Goal: Communication & Community: Answer question/provide support

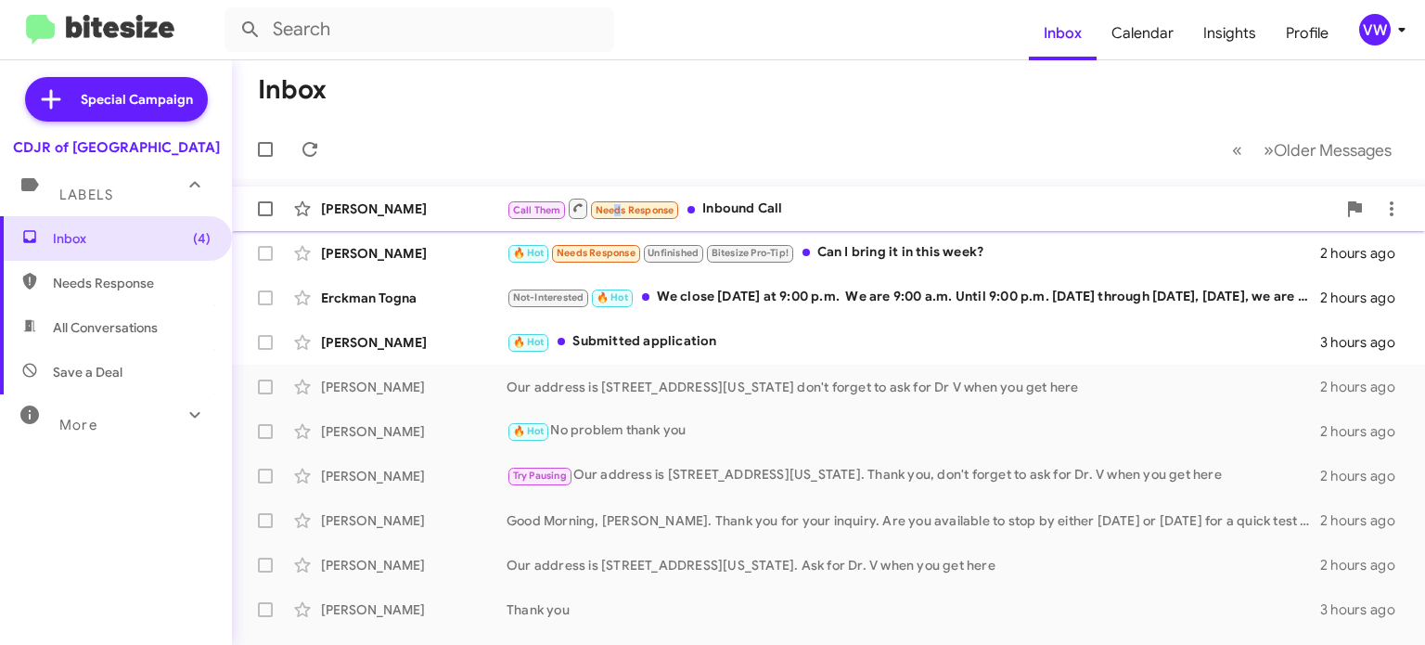
click at [611, 210] on span "Needs Response" at bounding box center [635, 210] width 79 height 12
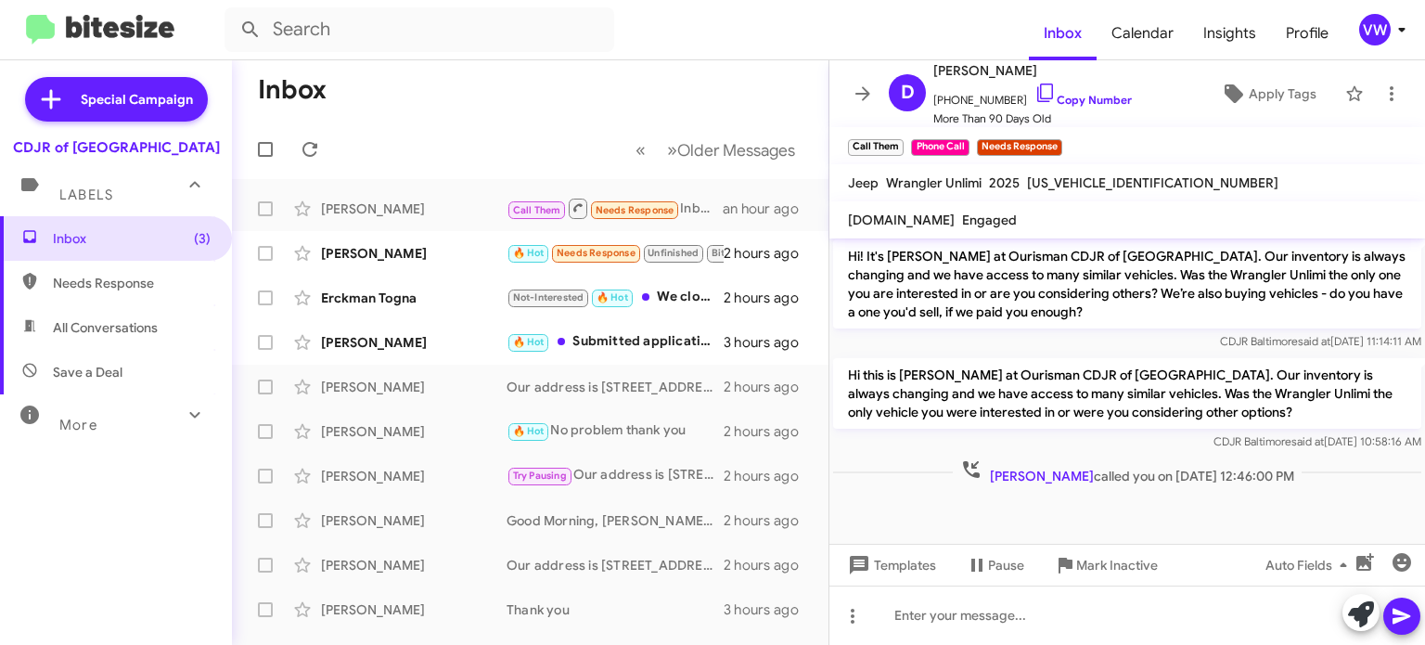
scroll to position [2227, 0]
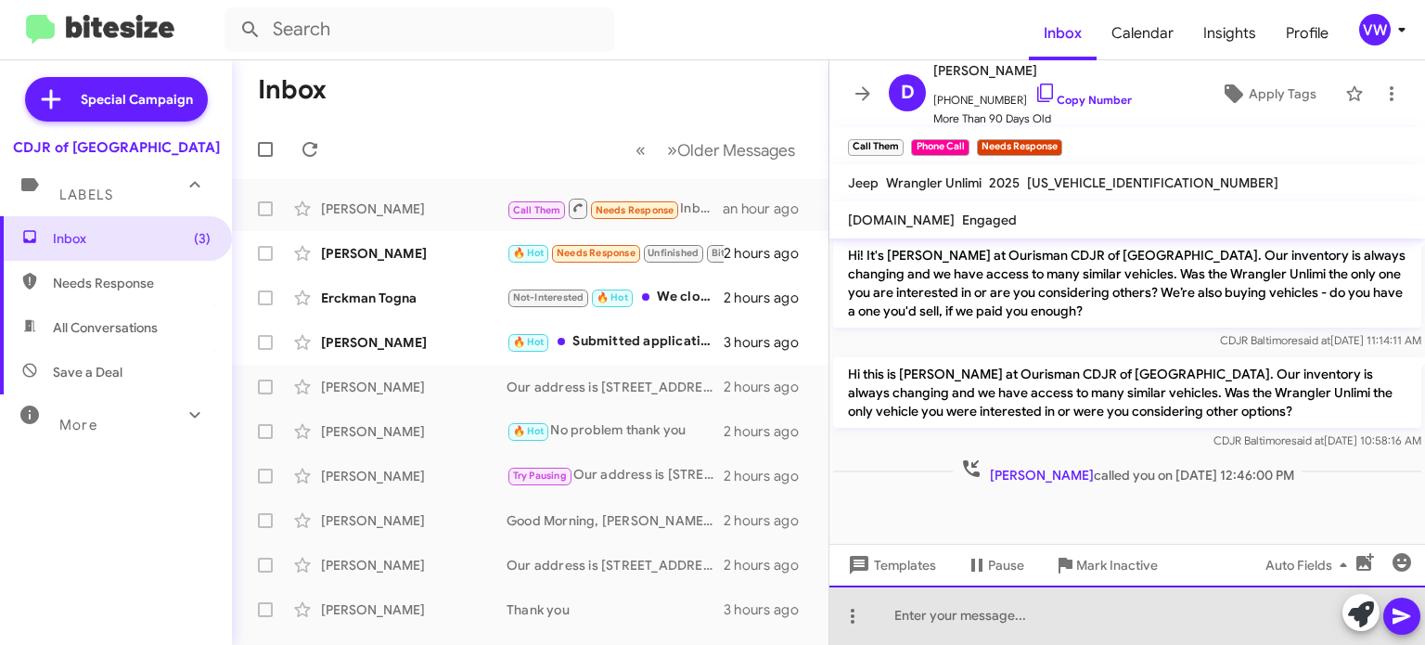
click at [1057, 624] on div at bounding box center [1128, 615] width 596 height 59
click at [900, 616] on div "To enrich screen reader interactions, please activate Accessibility in Grammarl…" at bounding box center [1128, 615] width 596 height 59
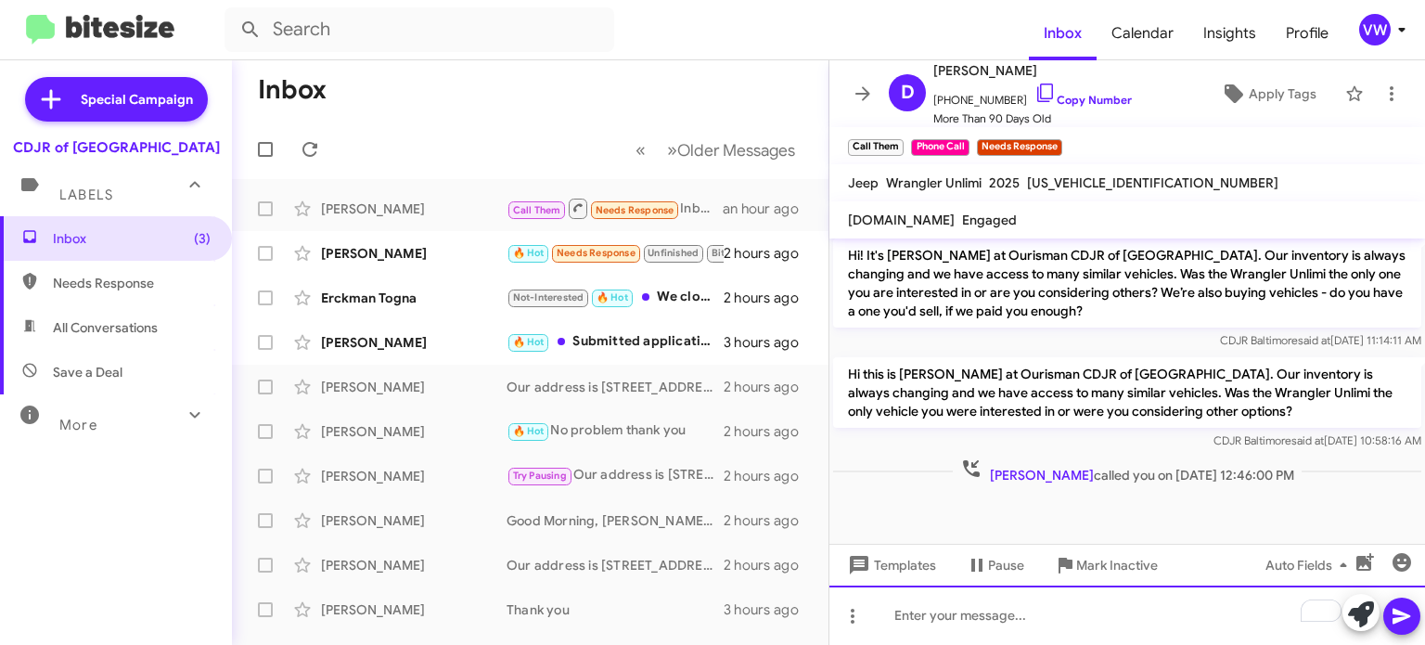
drag, startPoint x: 1100, startPoint y: 599, endPoint x: 1113, endPoint y: 587, distance: 17.1
click at [1101, 599] on div "To enrich screen reader interactions, please activate Accessibility in Grammarl…" at bounding box center [1128, 615] width 596 height 59
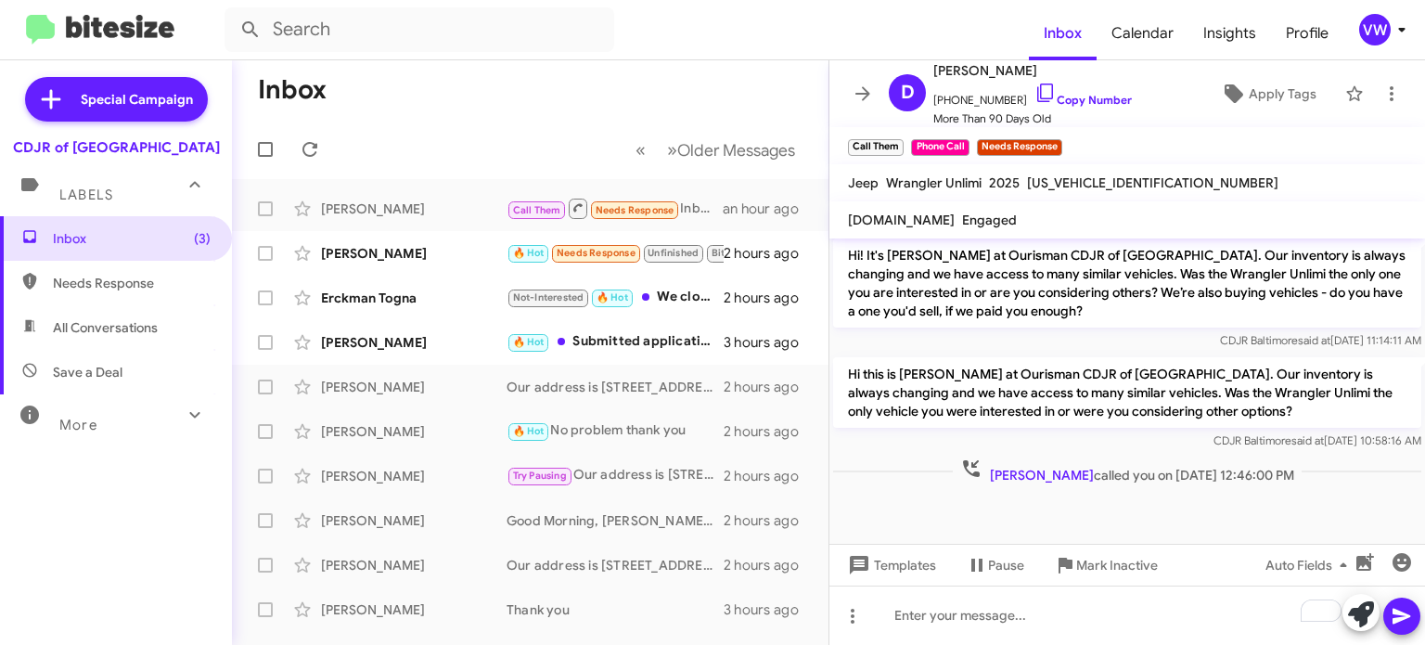
click at [1166, 488] on div at bounding box center [1128, 534] width 596 height 93
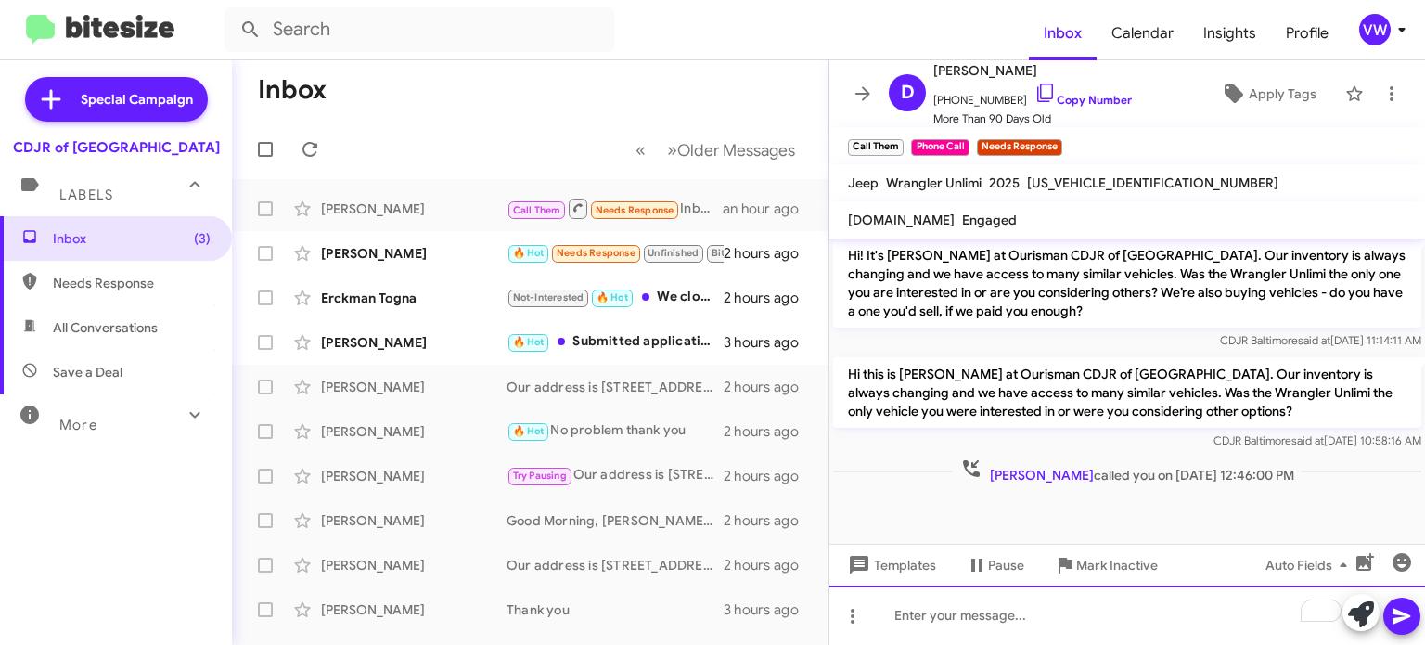
click at [966, 605] on div "To enrich screen reader interactions, please activate Accessibility in Grammarl…" at bounding box center [1128, 615] width 596 height 59
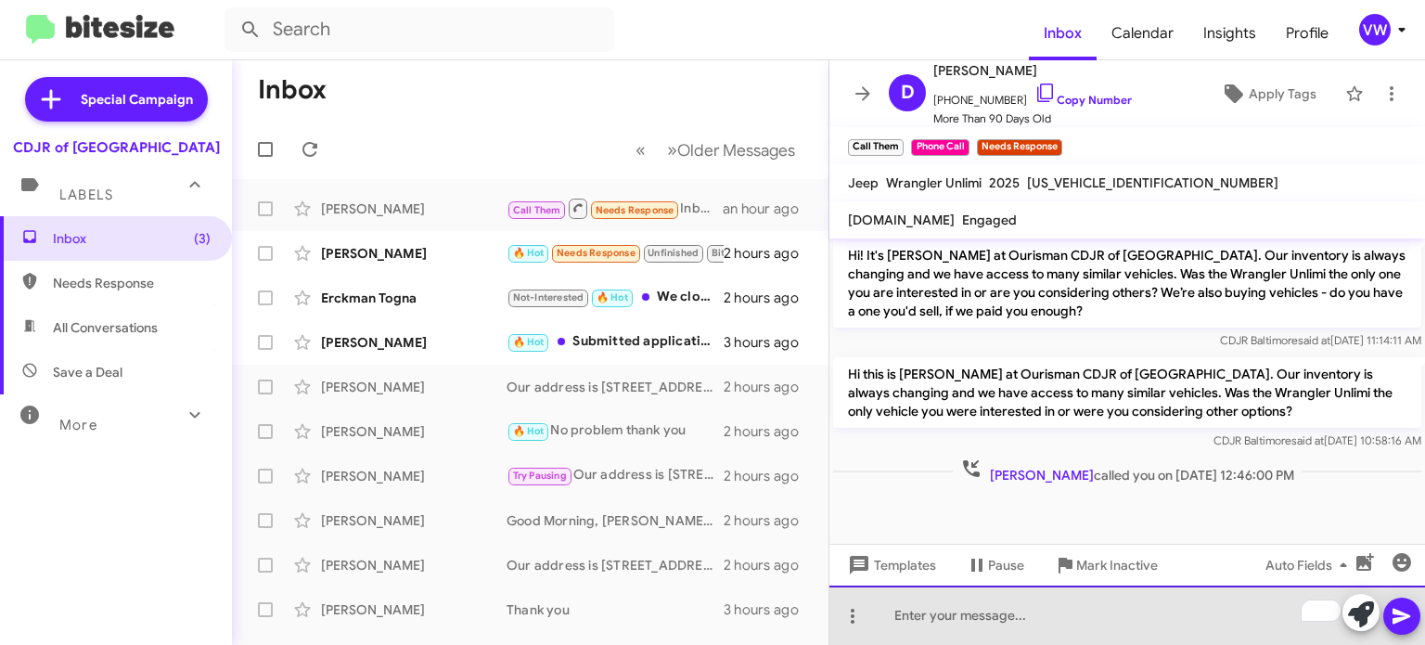
paste div "To enrich screen reader interactions, please activate Accessibility in Grammarl…"
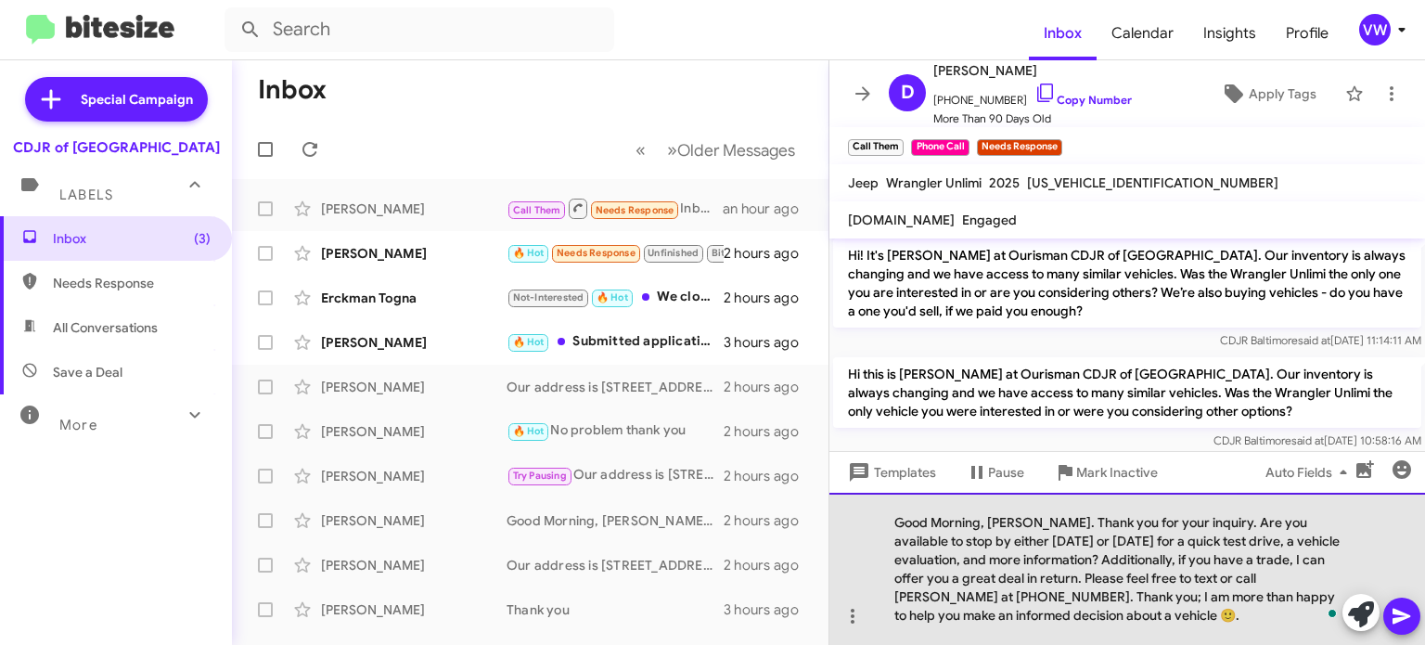
click at [986, 521] on div "Good Morning, [PERSON_NAME]. Thank you for your inquiry. Are you available to s…" at bounding box center [1128, 569] width 596 height 152
click at [1045, 521] on div "Hello, [PERSON_NAME], [PERSON_NAME]. Thank you for your inquiry. Are you availa…" at bounding box center [1128, 569] width 596 height 152
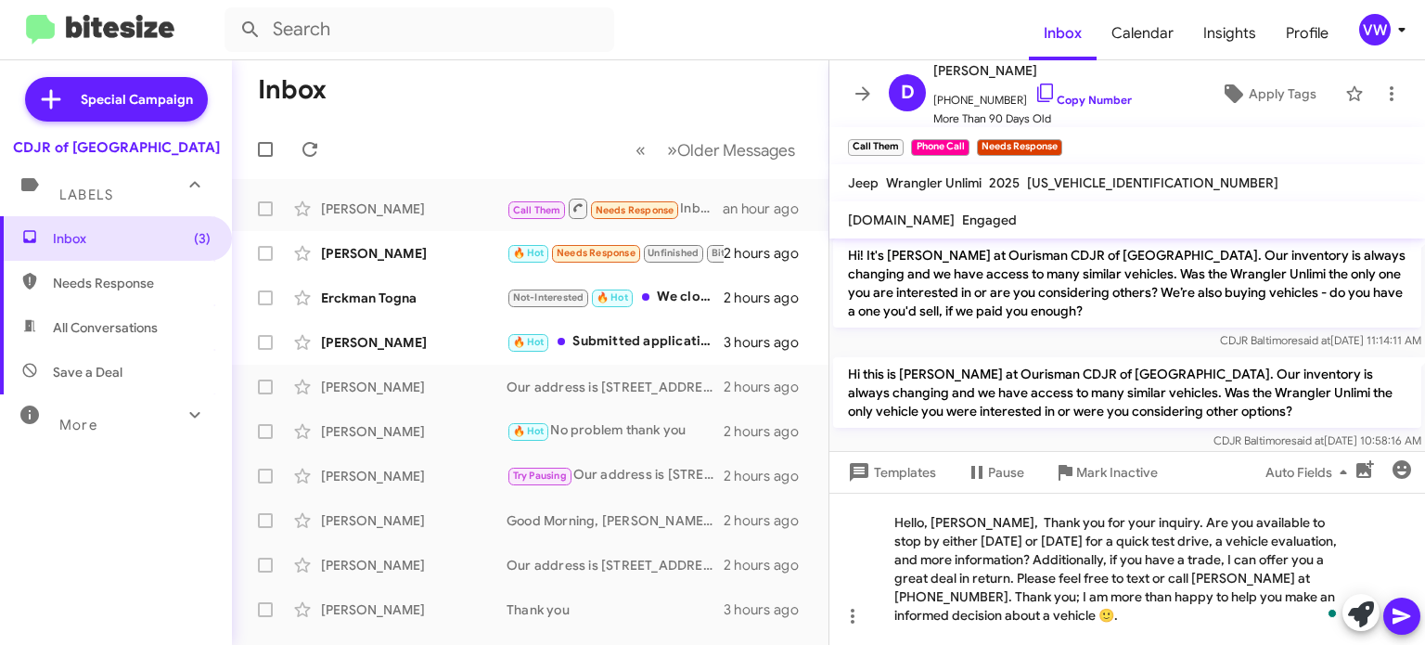
click at [1402, 620] on icon at bounding box center [1402, 617] width 18 height 16
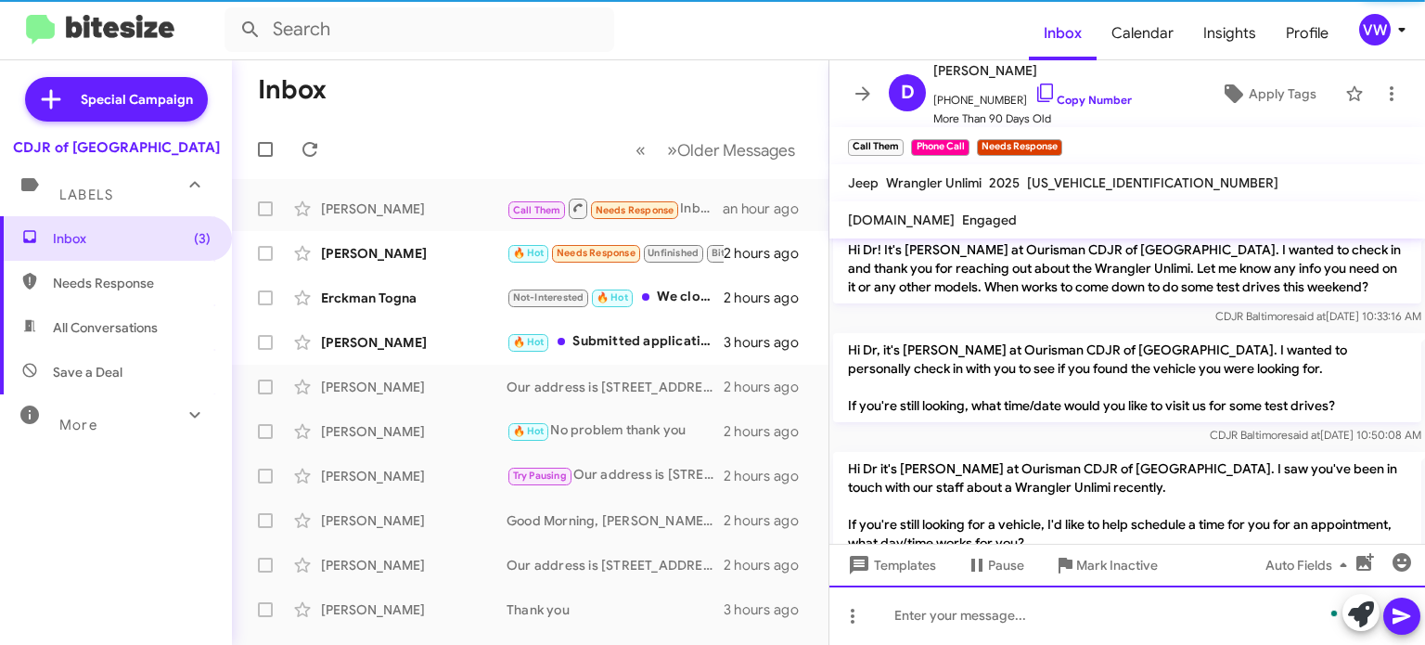
scroll to position [0, 0]
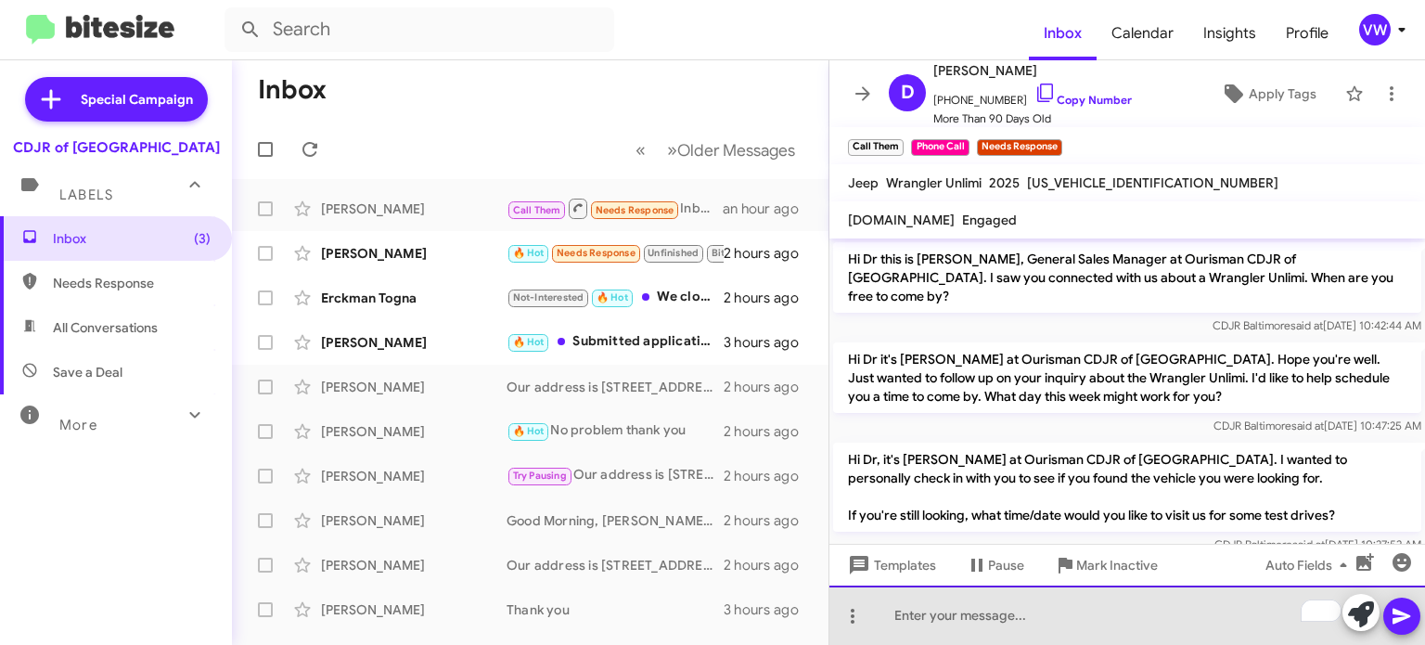
click at [1069, 613] on div "To enrich screen reader interactions, please activate Accessibility in Grammarl…" at bounding box center [1128, 615] width 596 height 59
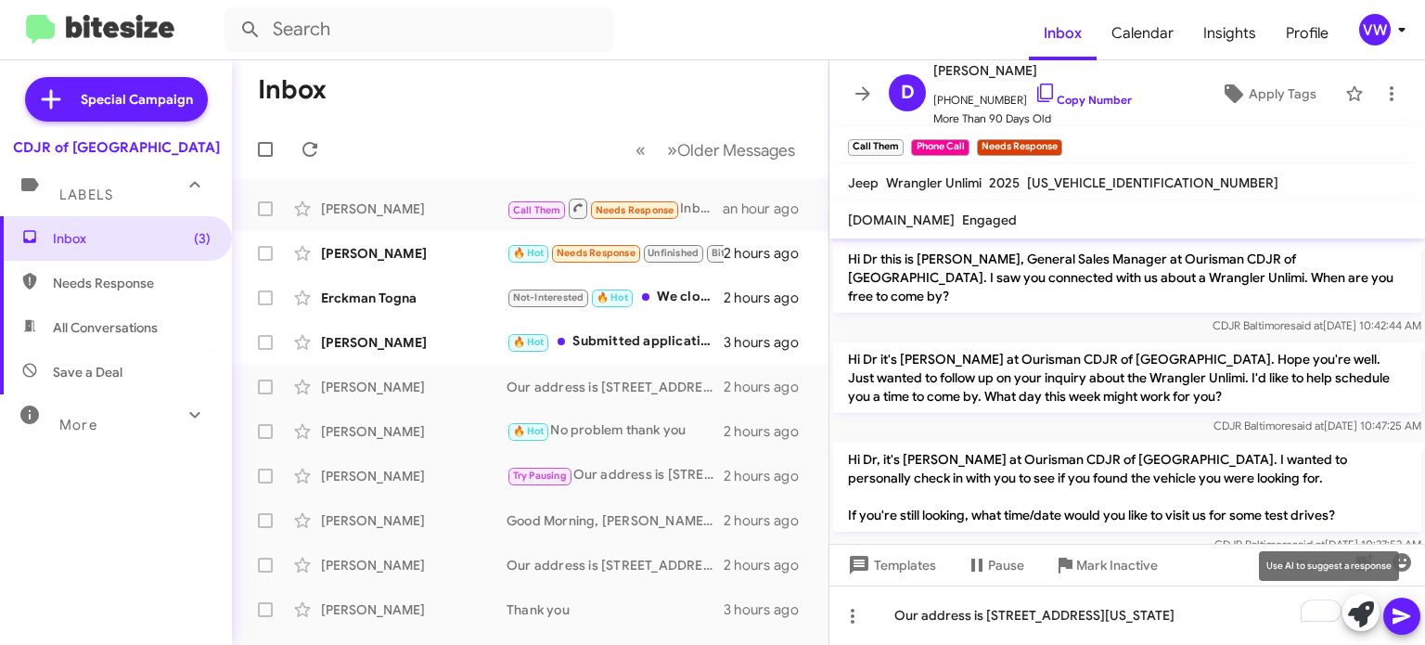
click at [1329, 592] on mat-tooltip-component "Use AI to suggest a response" at bounding box center [1329, 566] width 166 height 56
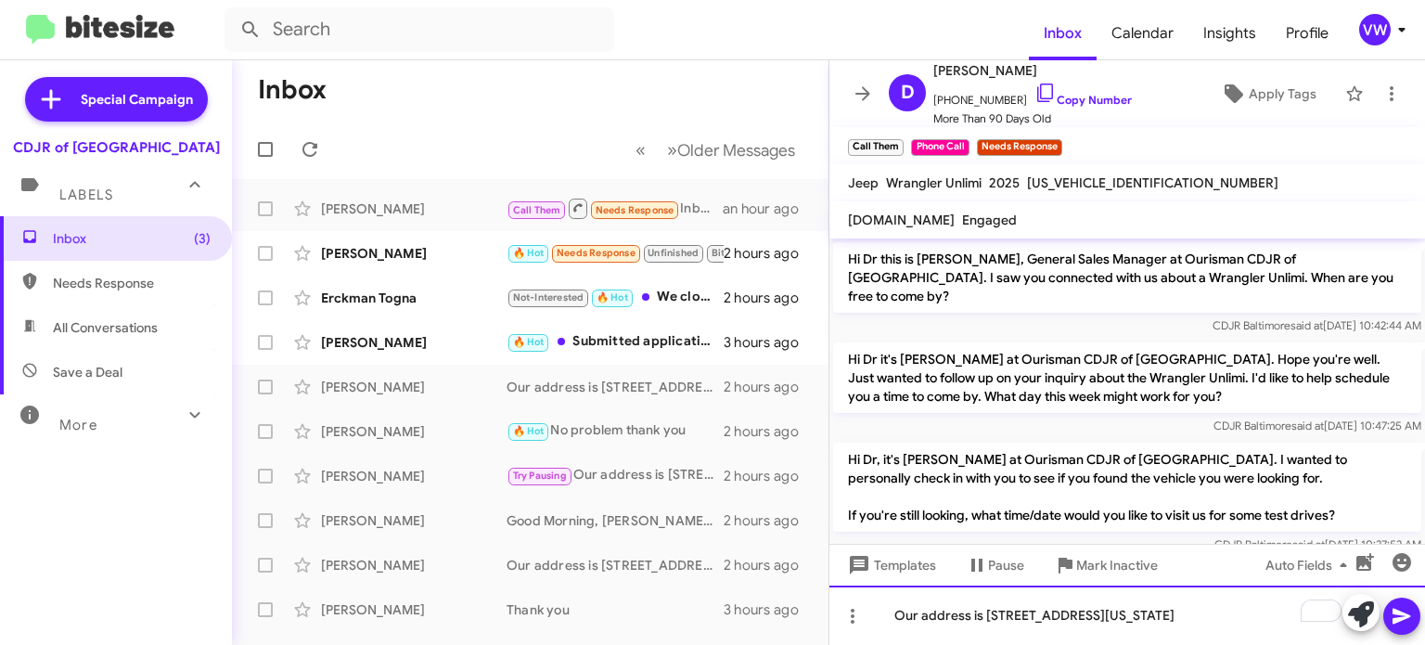
click at [1256, 608] on div "Our address is [STREET_ADDRESS][US_STATE]" at bounding box center [1128, 615] width 596 height 59
click at [1147, 612] on div "Our address is [STREET_ADDRESS][US_STATE]." at bounding box center [1128, 615] width 596 height 59
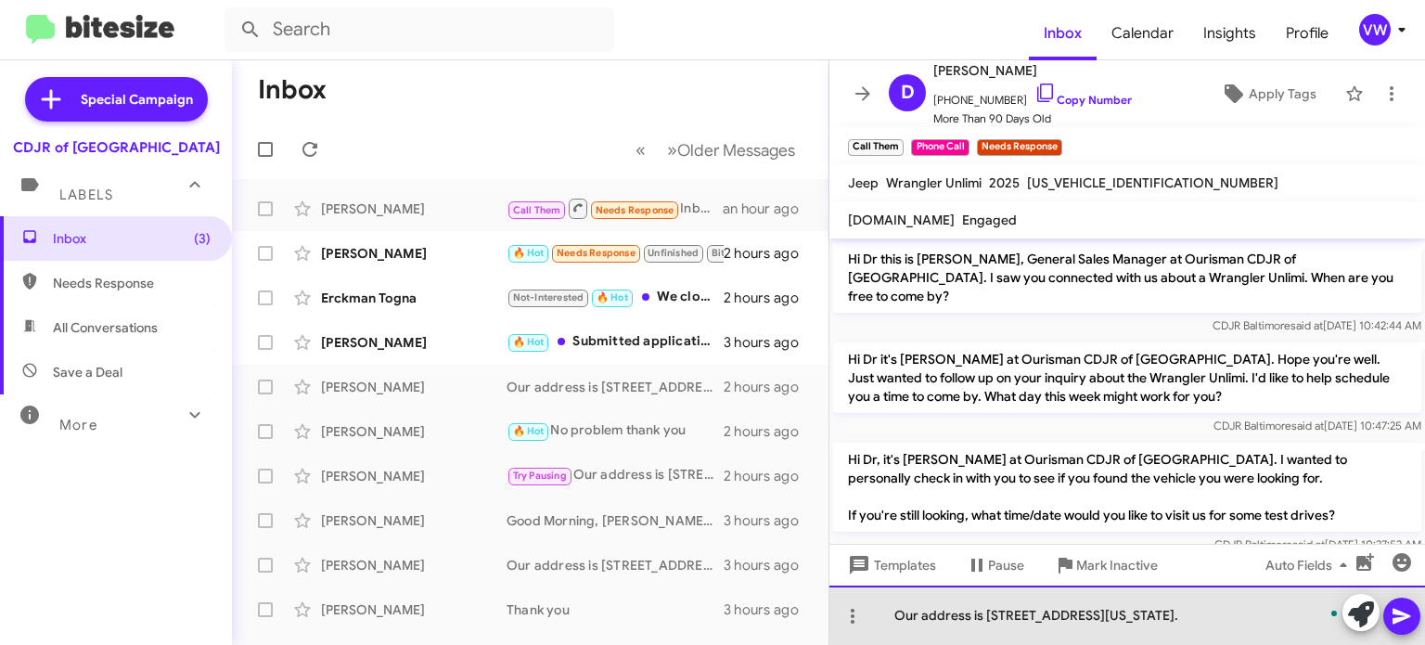
click at [1317, 614] on div "Our address is [STREET_ADDRESS][US_STATE]." at bounding box center [1128, 615] width 596 height 59
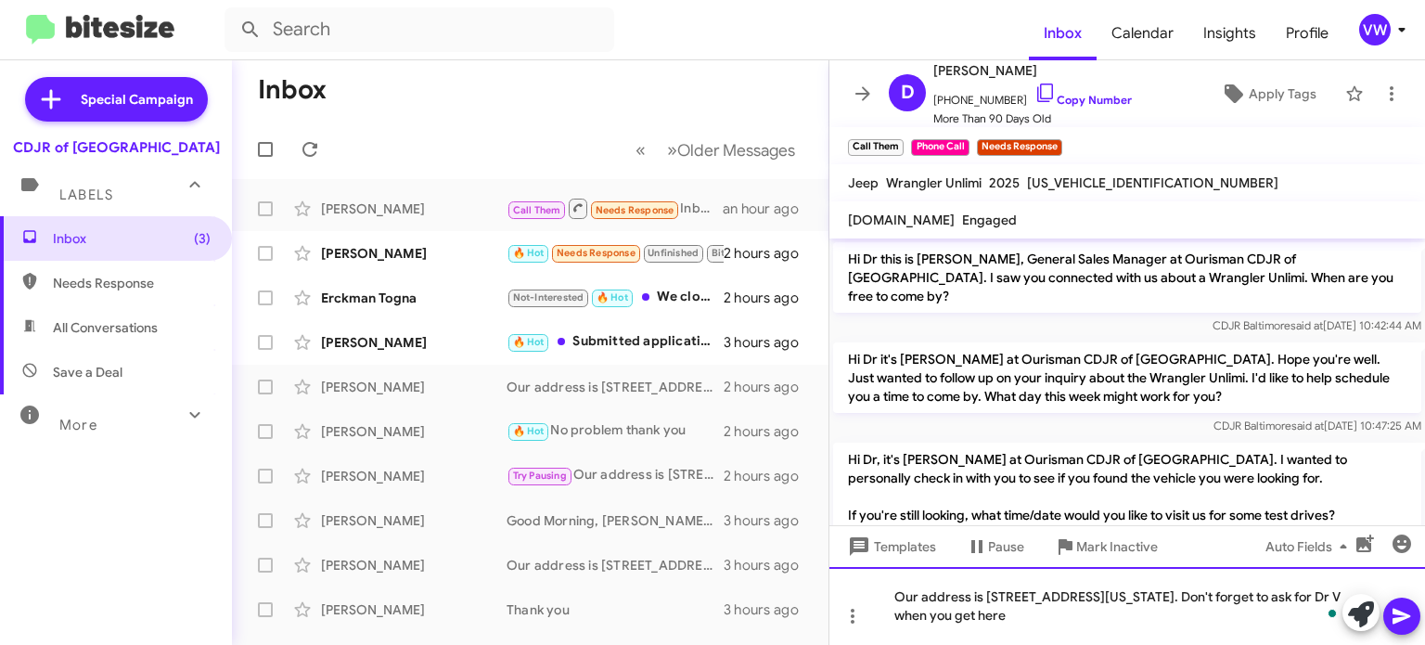
click at [1047, 618] on div "Our address is [STREET_ADDRESS][US_STATE]. Don't forget to ask for Dr V when yo…" at bounding box center [1128, 606] width 596 height 78
click at [1060, 614] on div "Our address is [STREET_ADDRESS][US_STATE]. Don't forget to ask for Dr. V when y…" at bounding box center [1128, 606] width 596 height 78
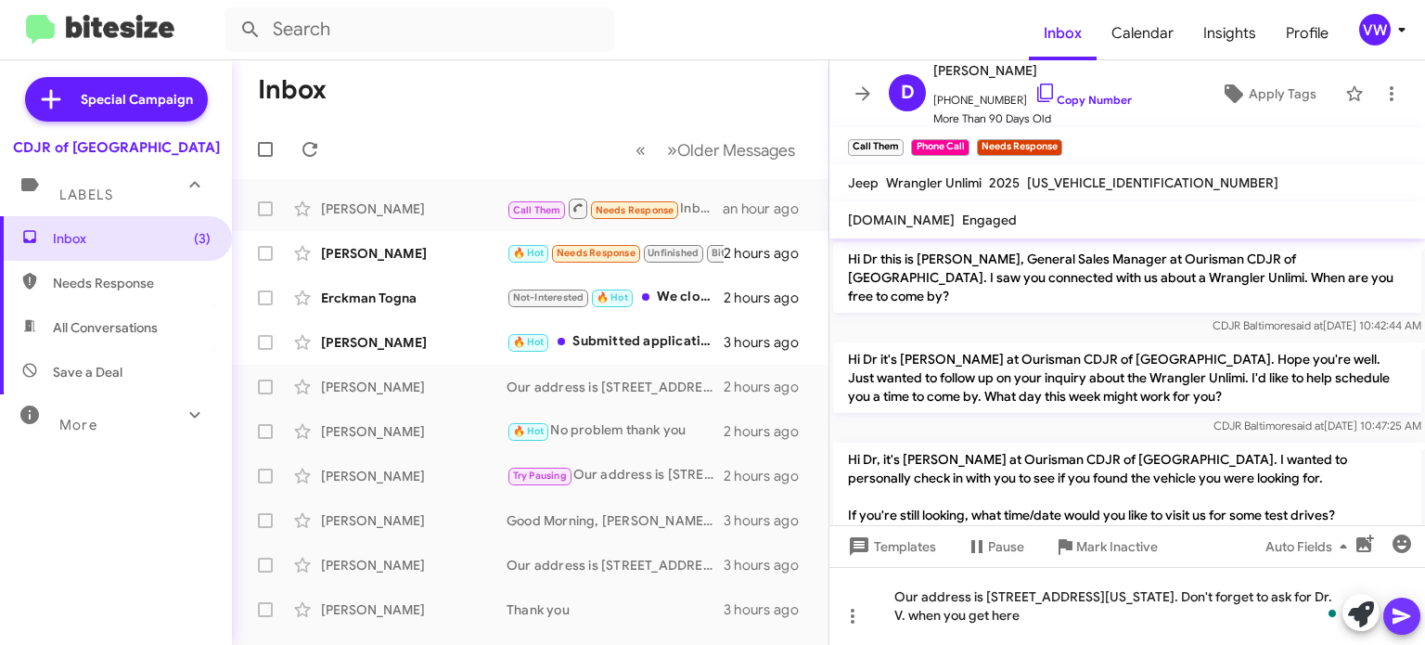
click at [1398, 610] on icon at bounding box center [1402, 616] width 22 height 22
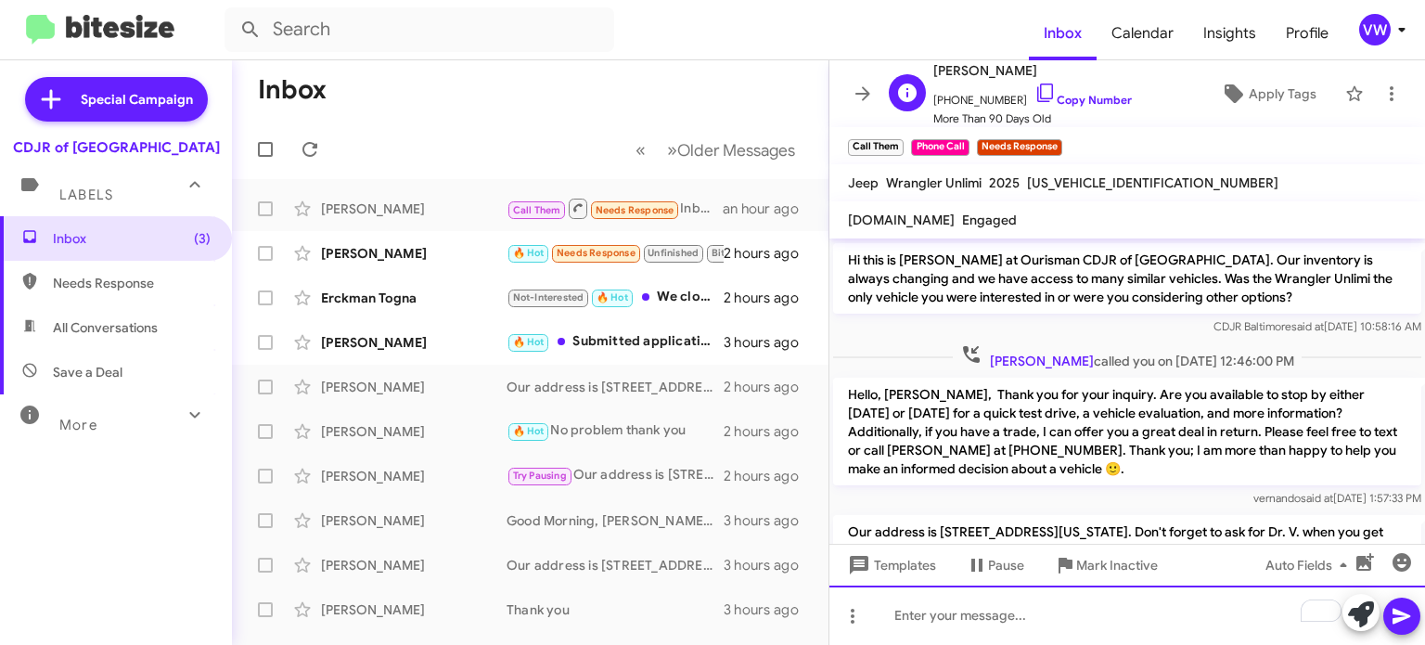
scroll to position [2654, 0]
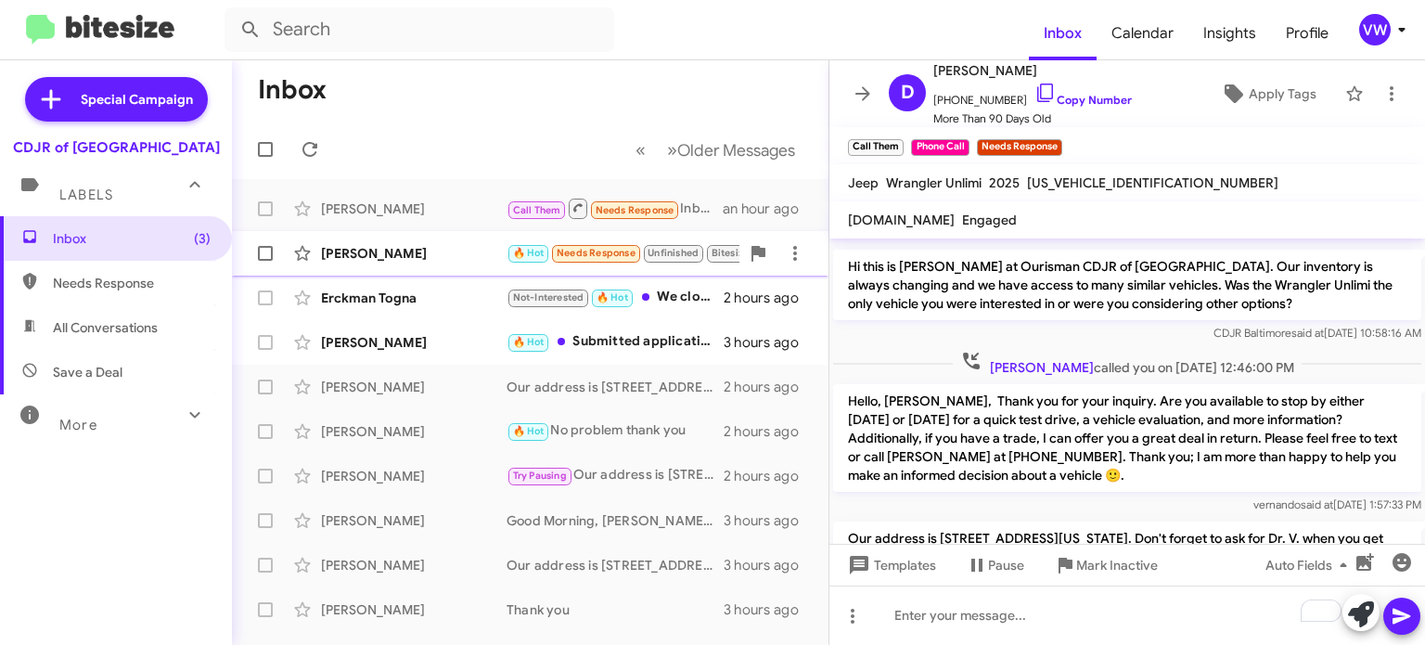
drag, startPoint x: 574, startPoint y: 254, endPoint x: 584, endPoint y: 251, distance: 10.0
click at [581, 253] on span "Needs Response" at bounding box center [596, 253] width 79 height 12
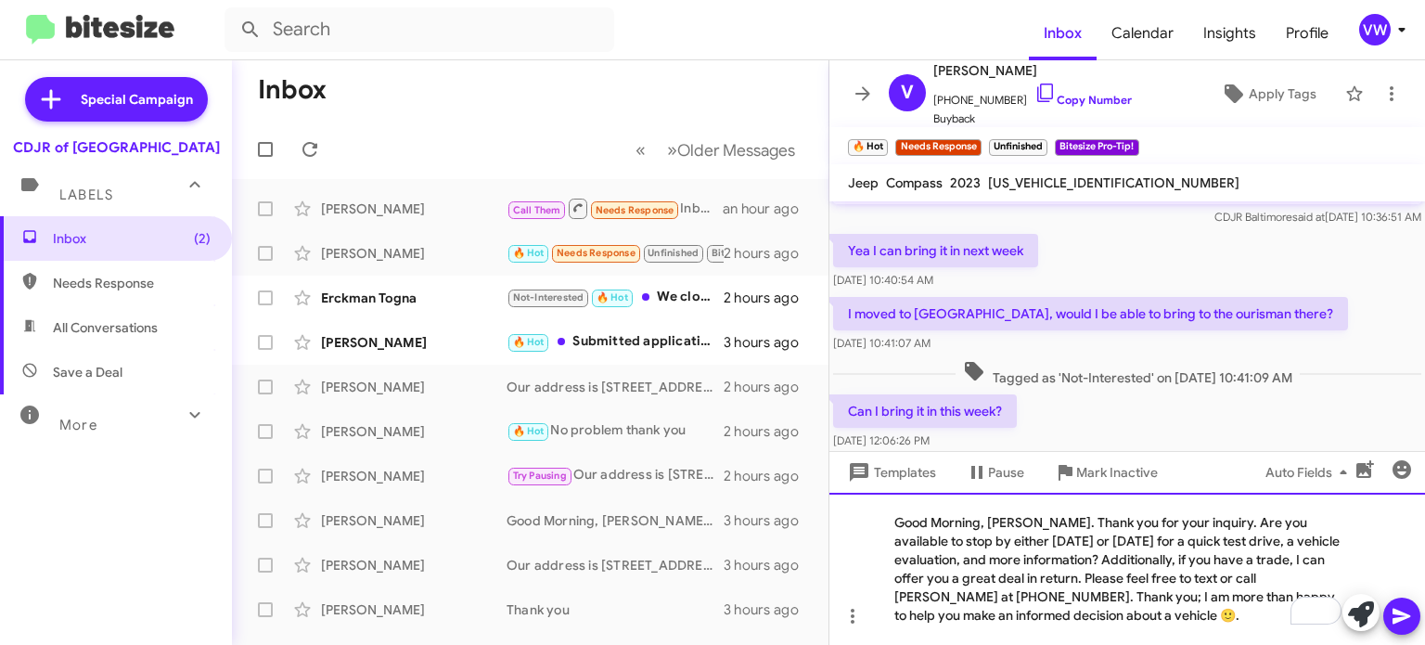
scroll to position [320, 0]
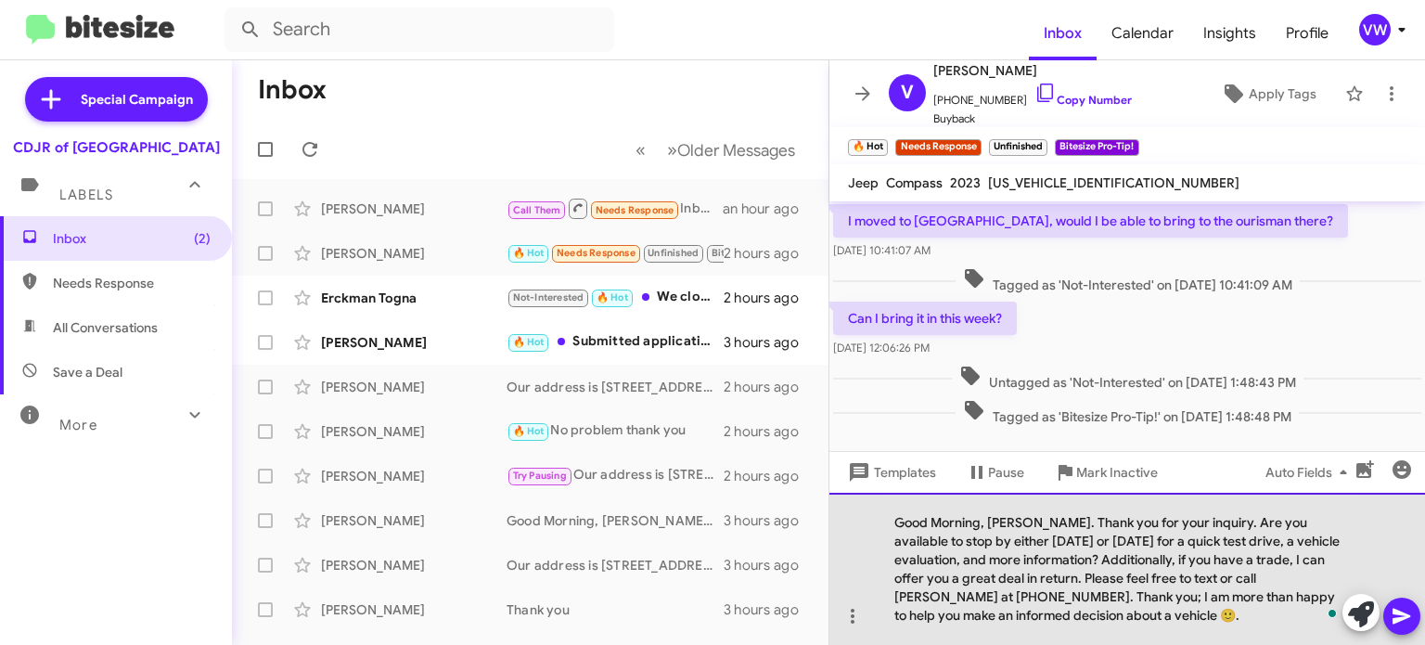
drag, startPoint x: 1047, startPoint y: 523, endPoint x: 1033, endPoint y: 526, distance: 14.2
click at [1046, 524] on div "Good Morning, [PERSON_NAME]. Thank you for your inquiry. Are you available to s…" at bounding box center [1128, 569] width 596 height 152
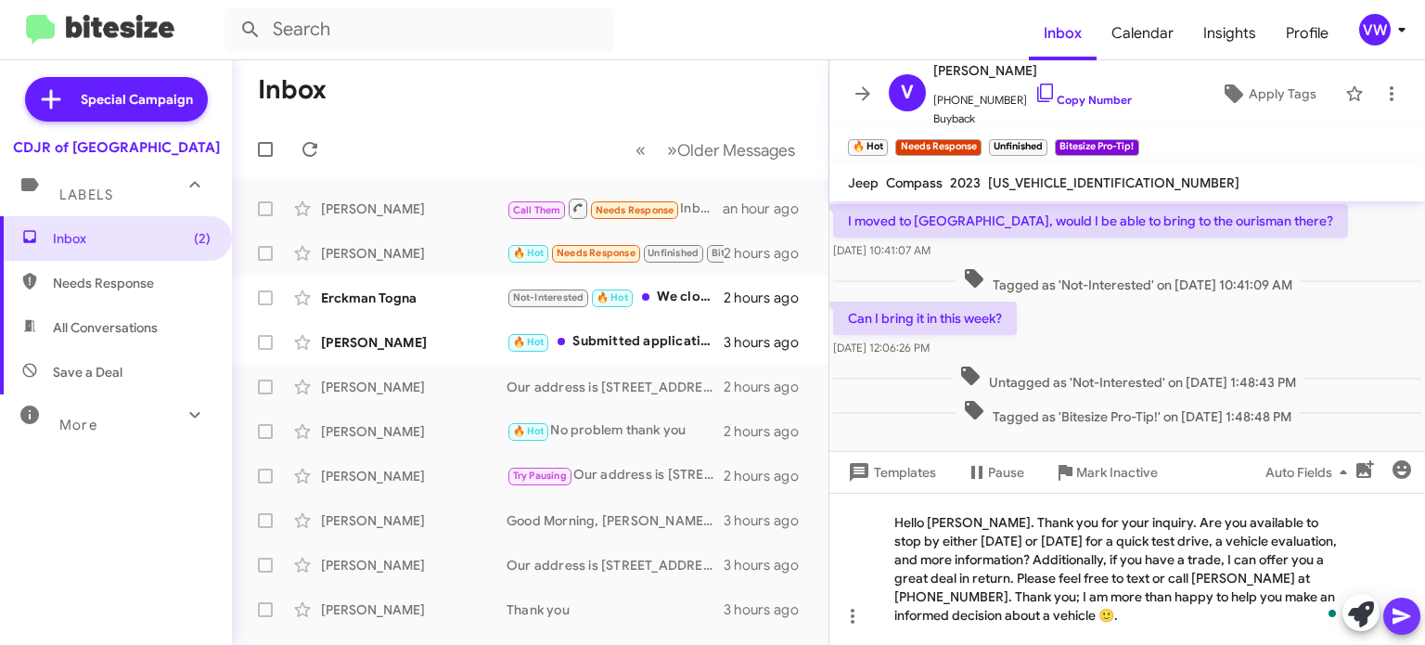
click at [1398, 614] on icon at bounding box center [1402, 617] width 18 height 16
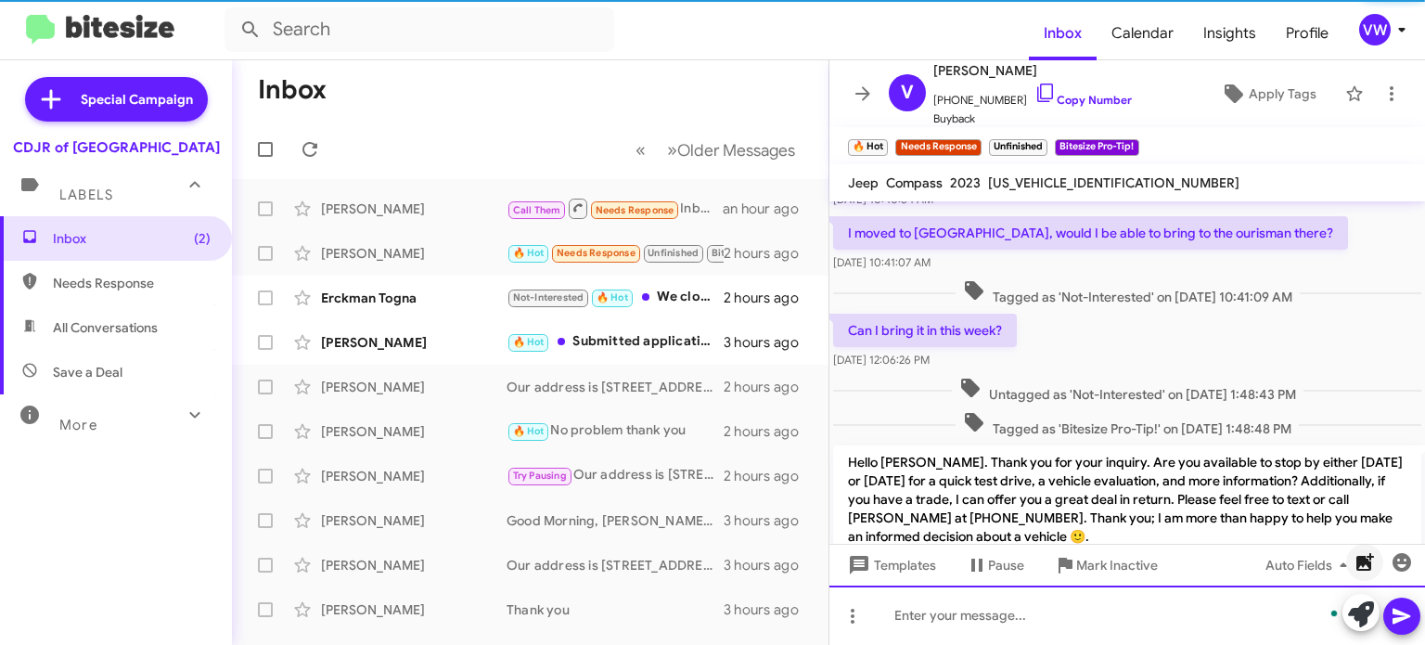
scroll to position [369, 0]
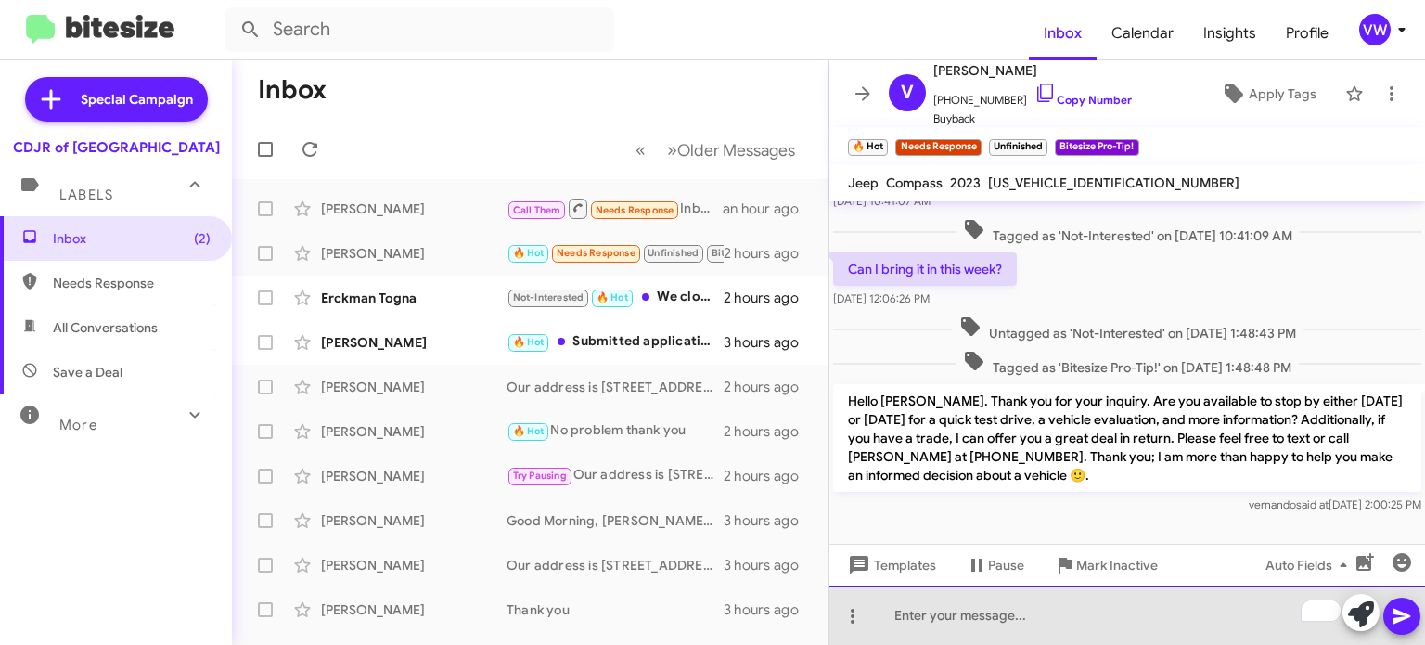
click at [950, 605] on div "To enrich screen reader interactions, please activate Accessibility in Grammarl…" at bounding box center [1128, 615] width 596 height 59
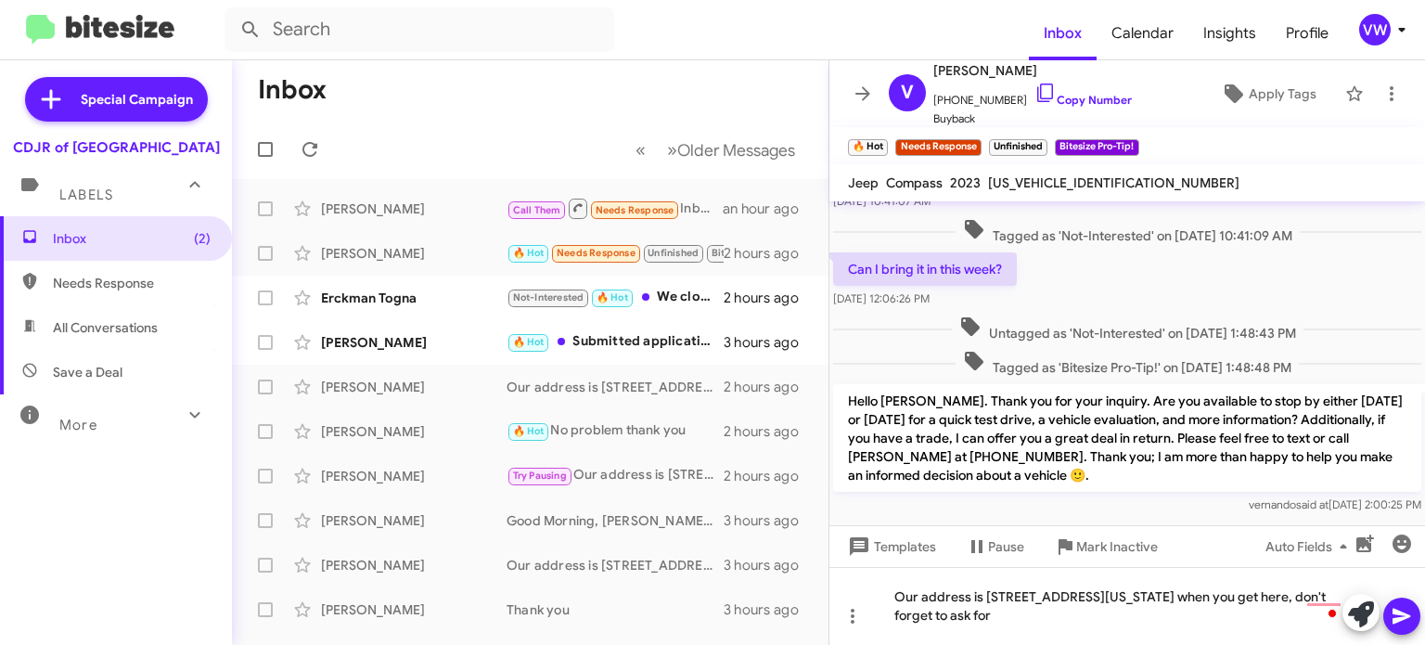
click at [1270, 499] on div "Hello [PERSON_NAME]. Thank you for your inquiry. Are you available to stop by e…" at bounding box center [1128, 448] width 596 height 137
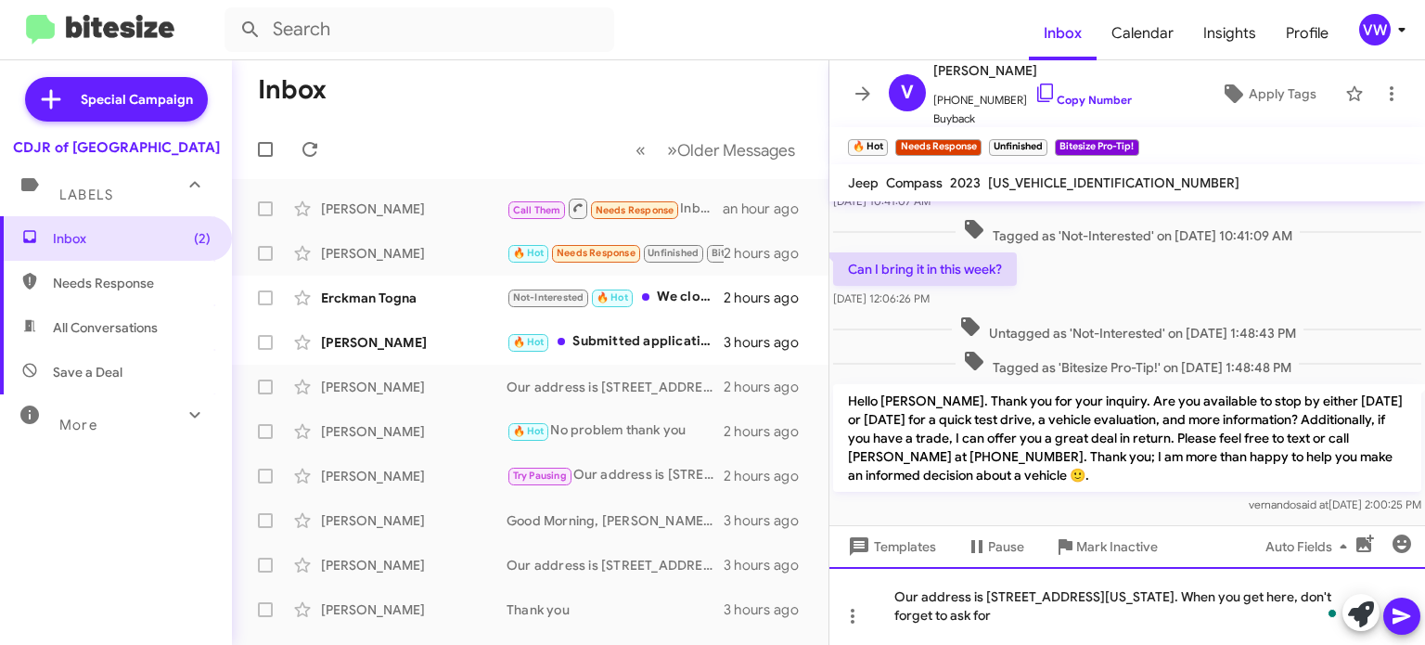
click at [1152, 612] on div "Our address is [STREET_ADDRESS][US_STATE]. When you get here, don't forget to a…" at bounding box center [1128, 606] width 596 height 78
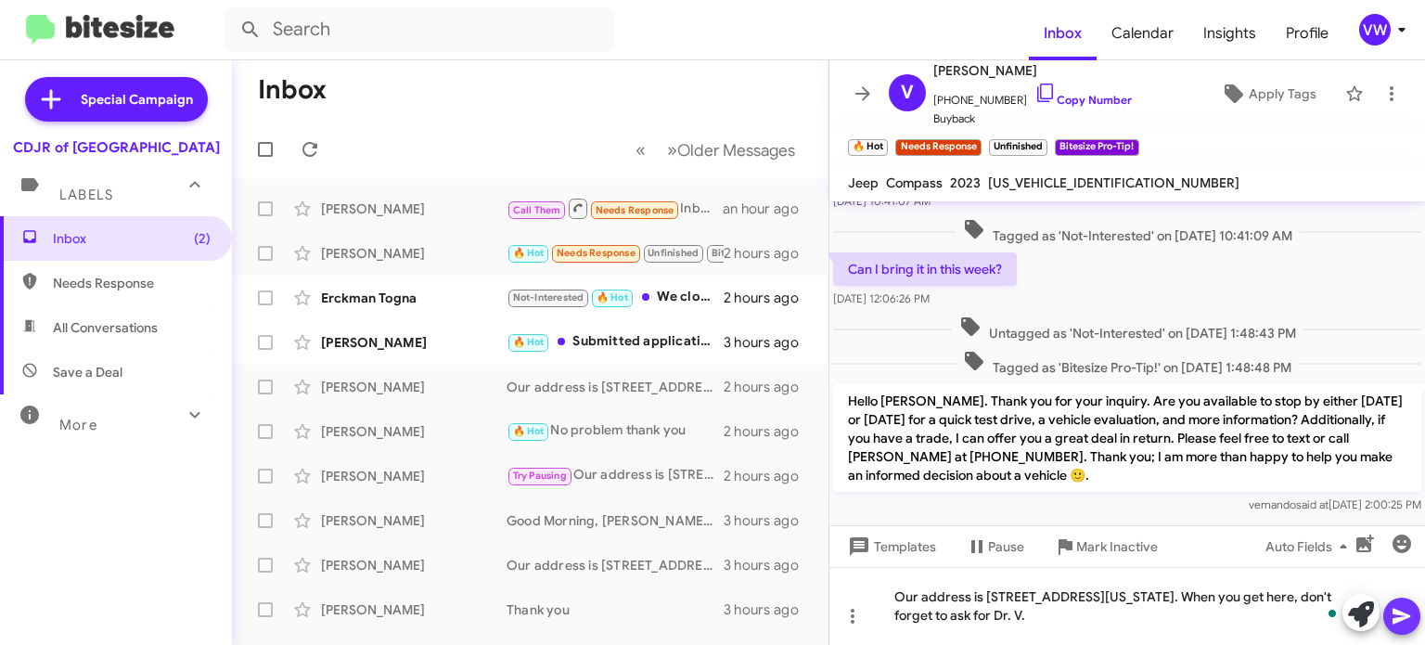
drag, startPoint x: 1397, startPoint y: 616, endPoint x: 1394, endPoint y: 607, distance: 9.7
click at [1395, 612] on icon at bounding box center [1402, 617] width 18 height 16
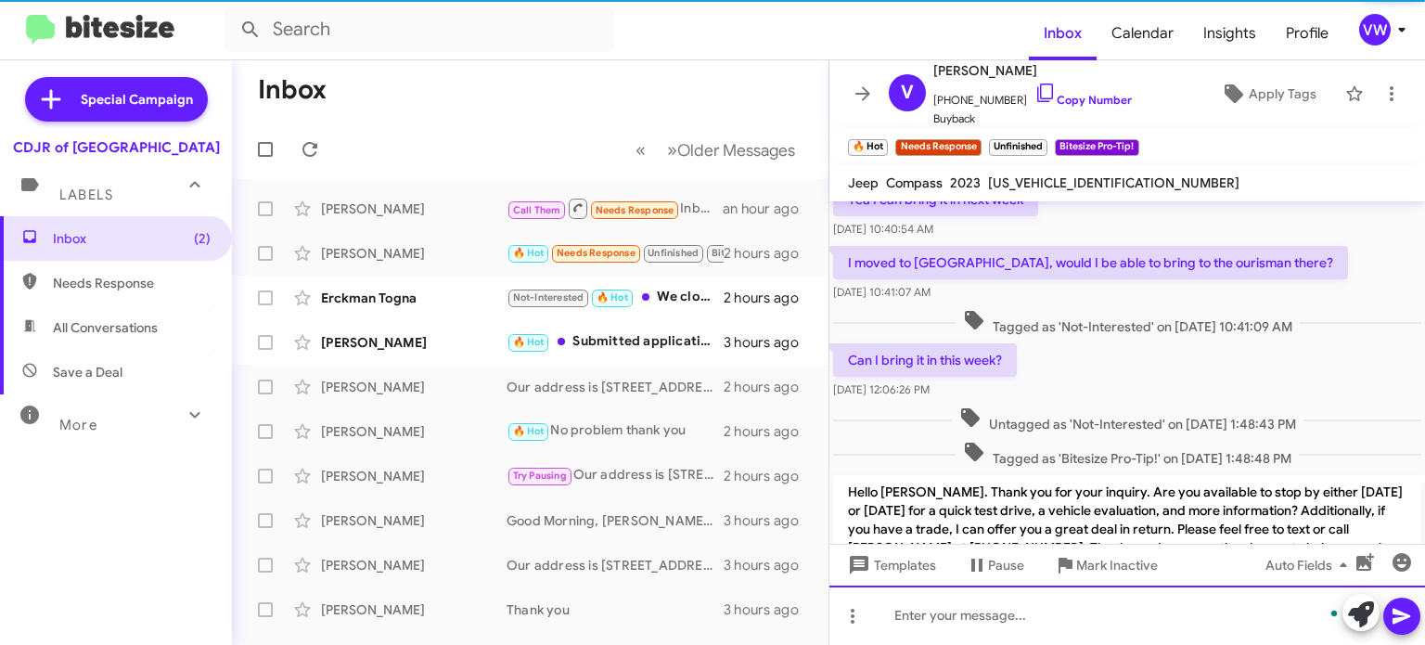
scroll to position [457, 0]
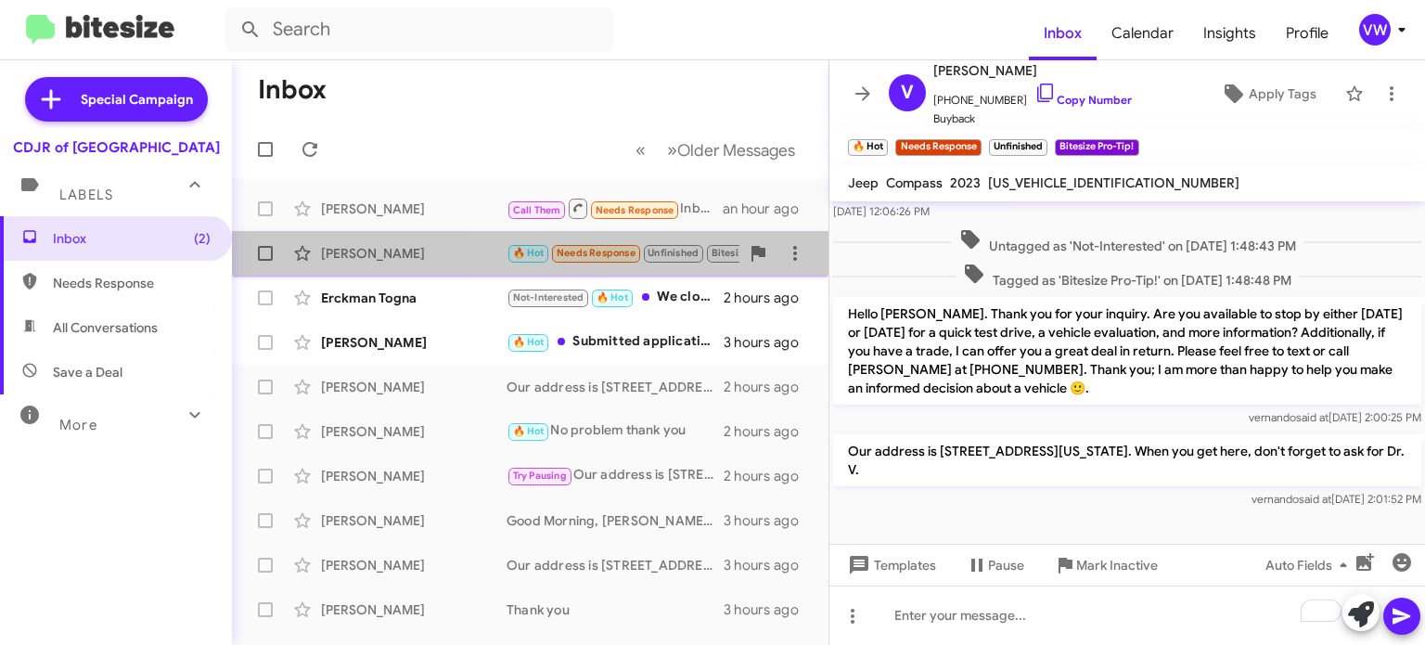
click at [619, 254] on span "Needs Response" at bounding box center [596, 253] width 79 height 12
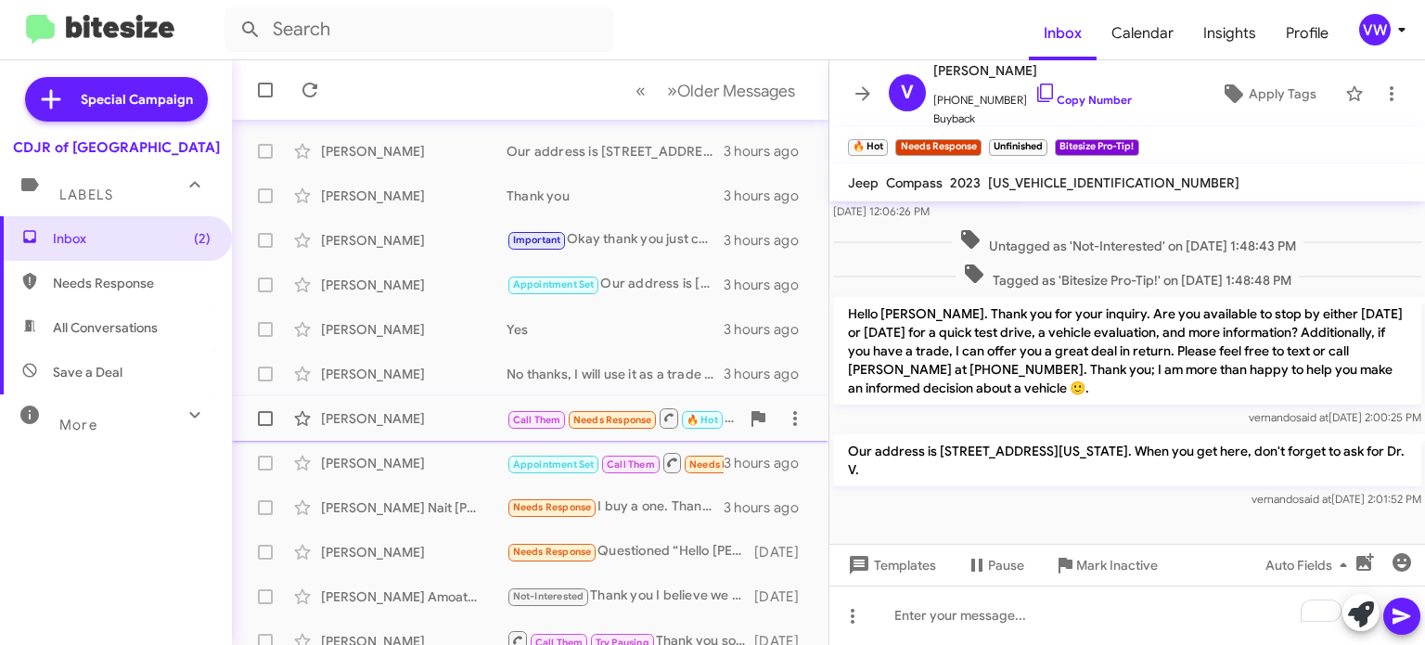
scroll to position [432, 0]
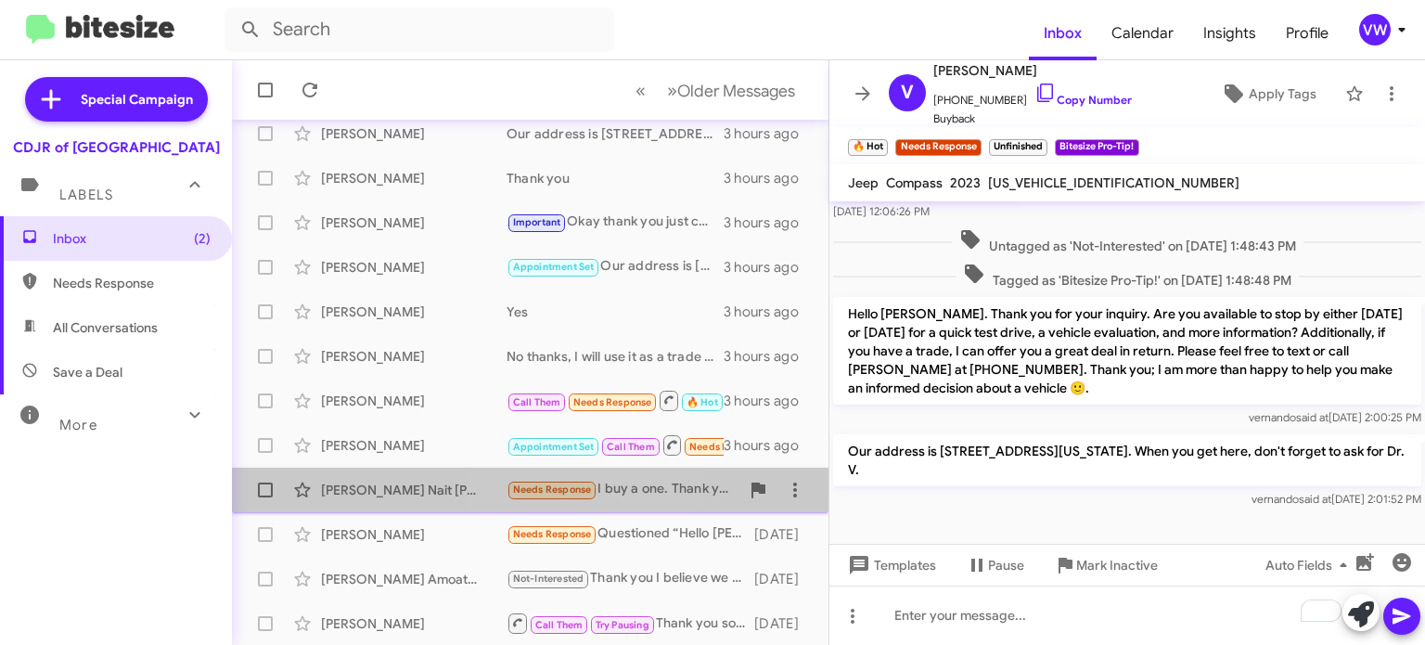
click at [565, 490] on span "Needs Response" at bounding box center [552, 489] width 79 height 12
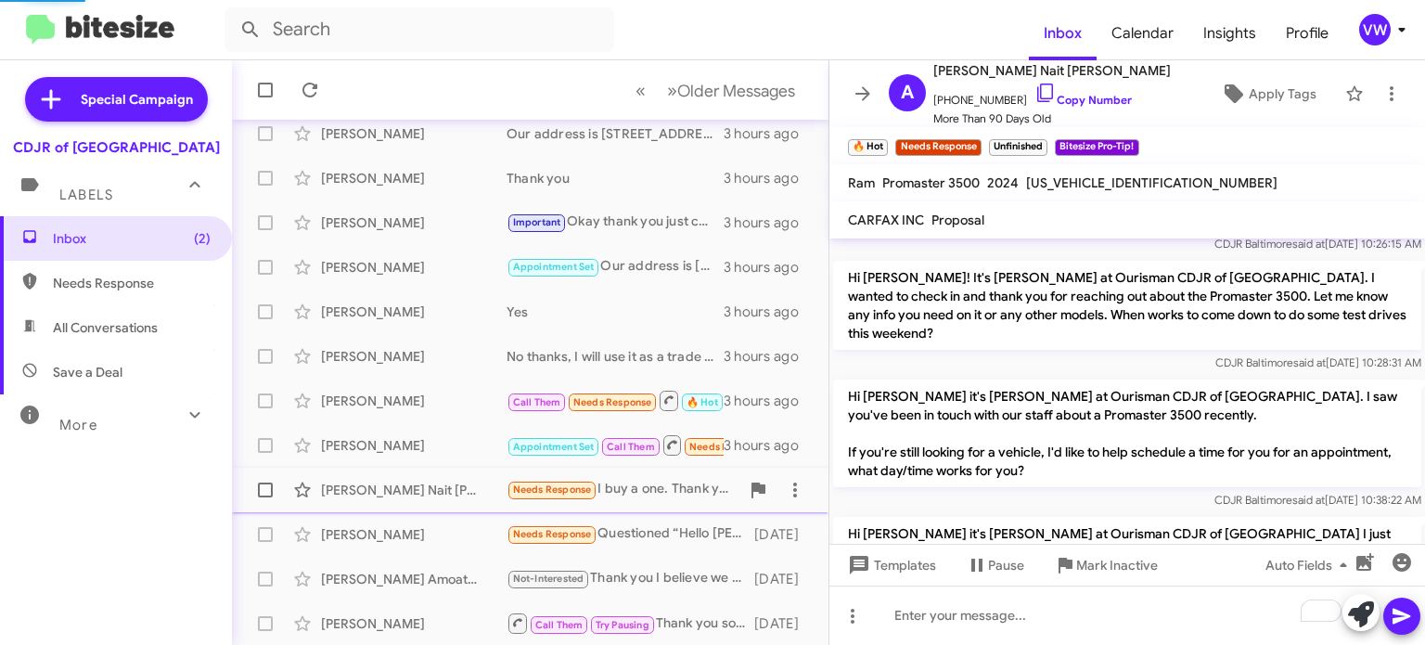
scroll to position [2255, 0]
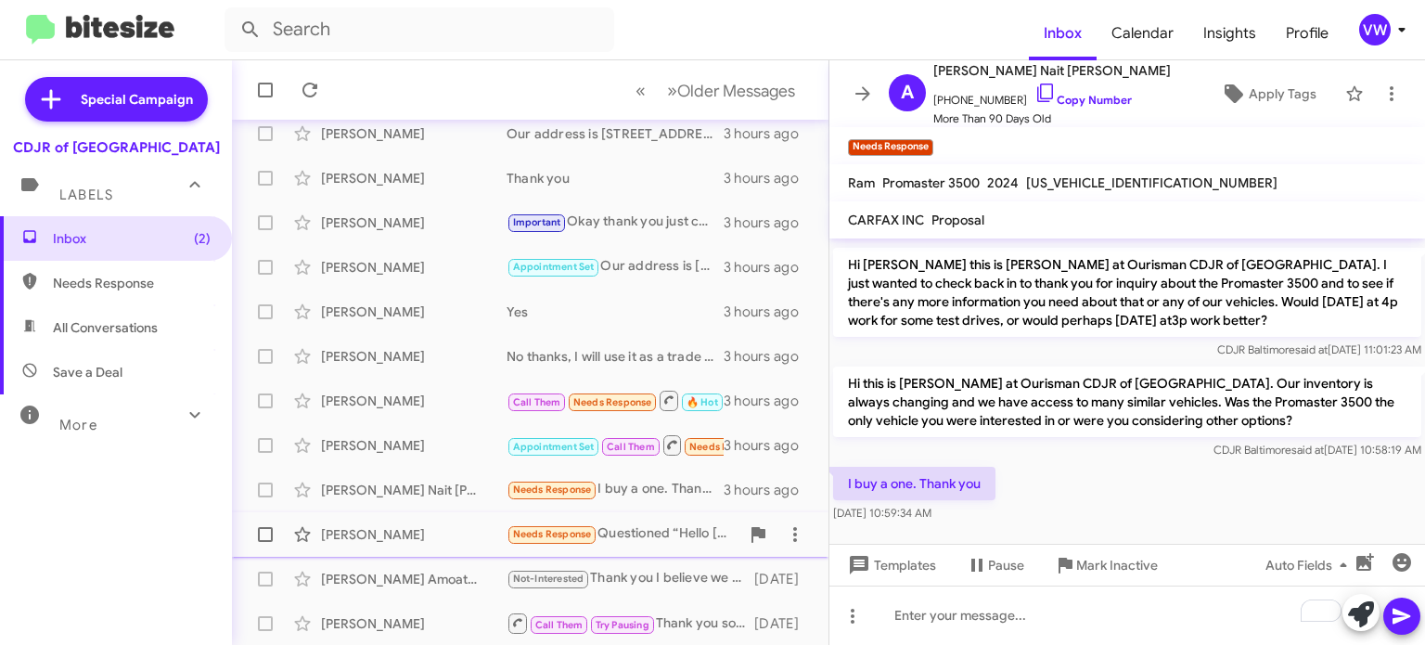
click at [565, 535] on span "Needs Response" at bounding box center [552, 534] width 79 height 12
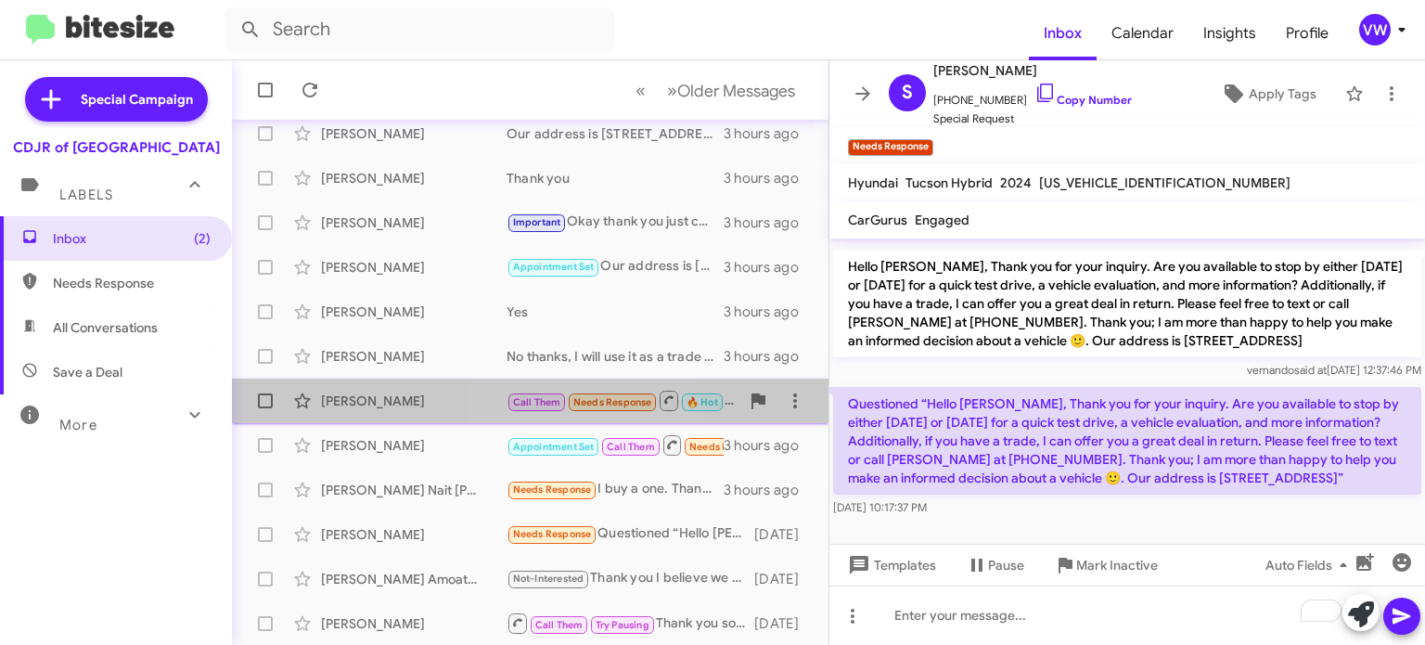
click at [595, 398] on span "Needs Response" at bounding box center [613, 402] width 79 height 12
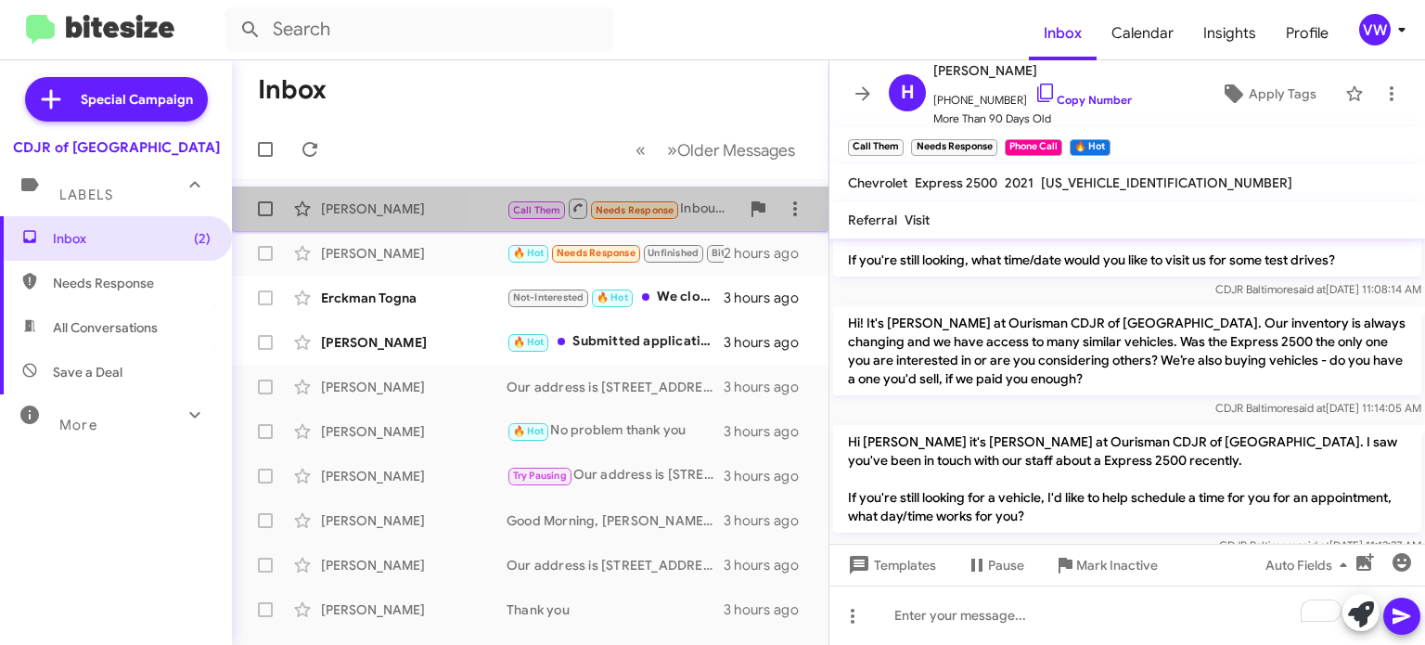
click at [621, 211] on span "Needs Response" at bounding box center [635, 210] width 79 height 12
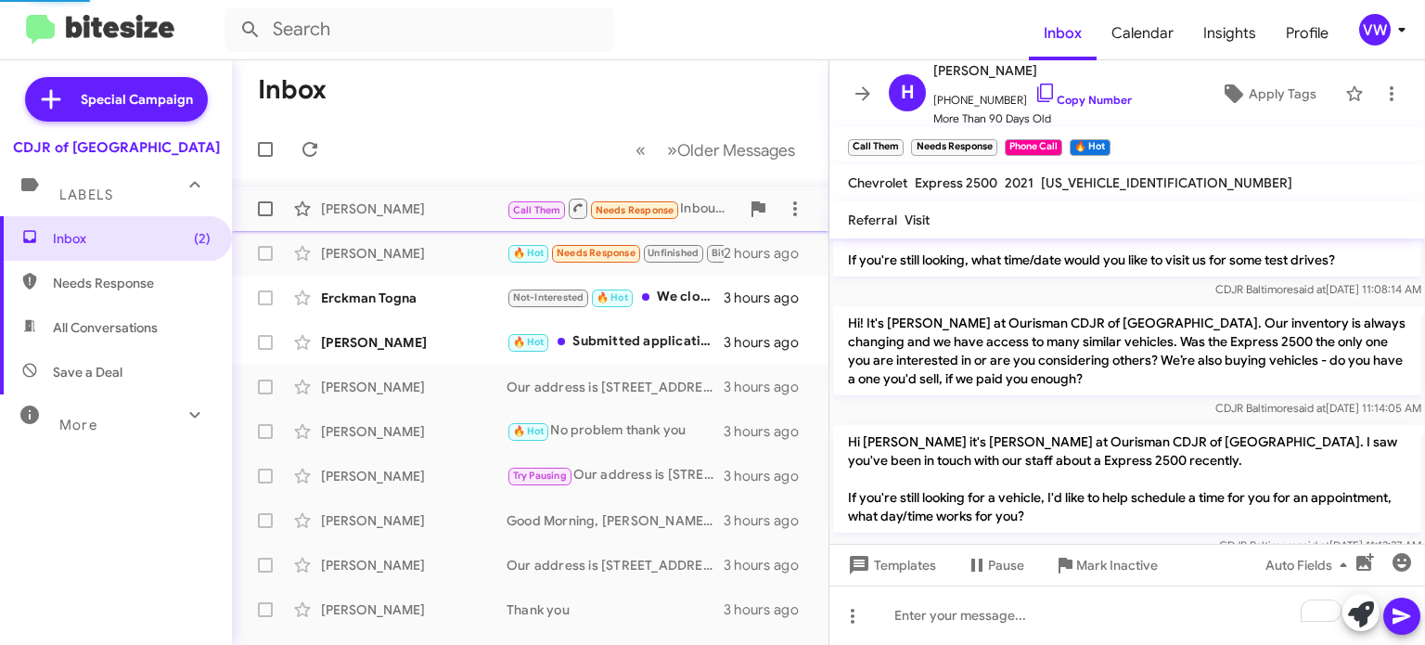
scroll to position [2209, 0]
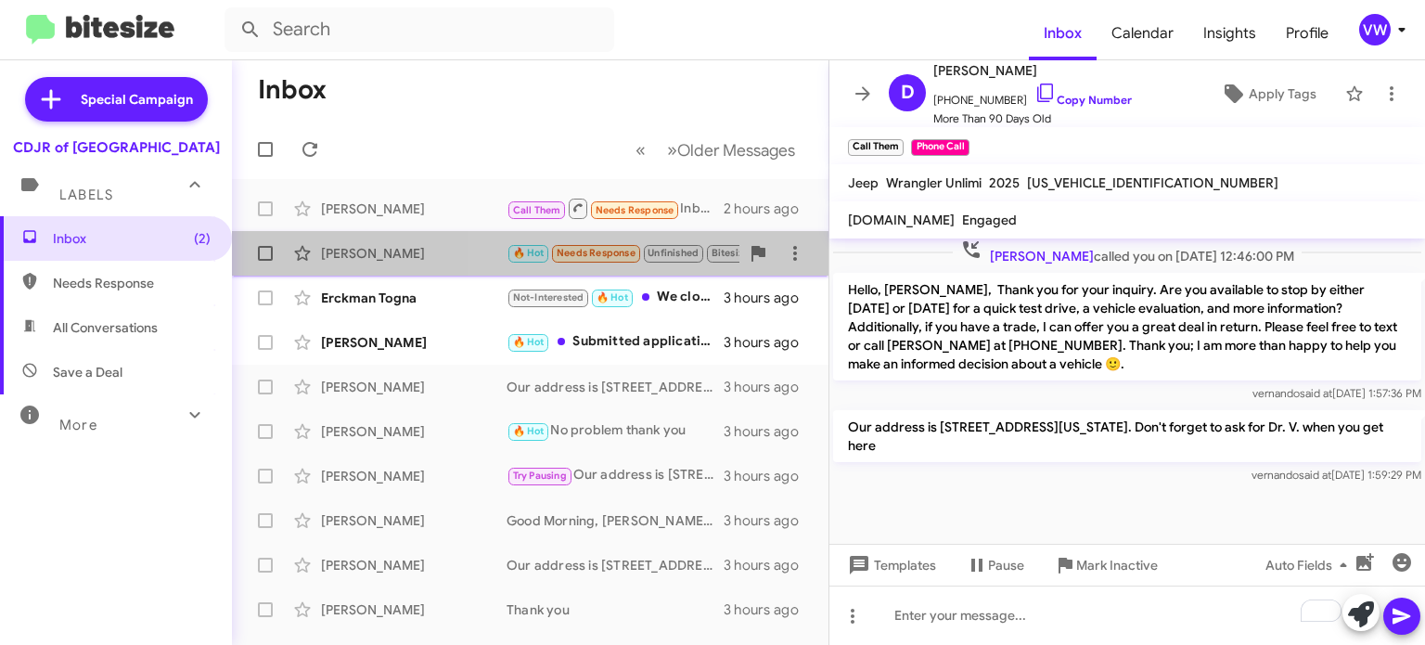
click at [631, 250] on span "Needs Response" at bounding box center [596, 253] width 79 height 12
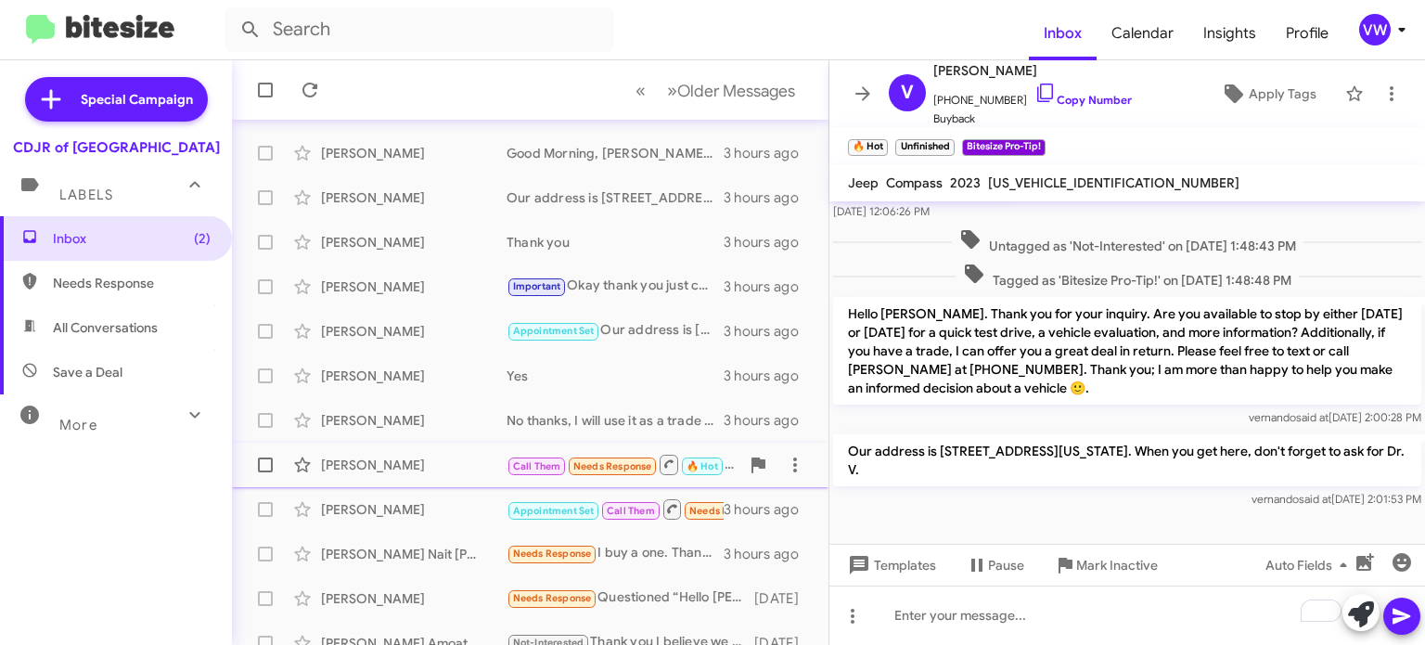
scroll to position [432, 0]
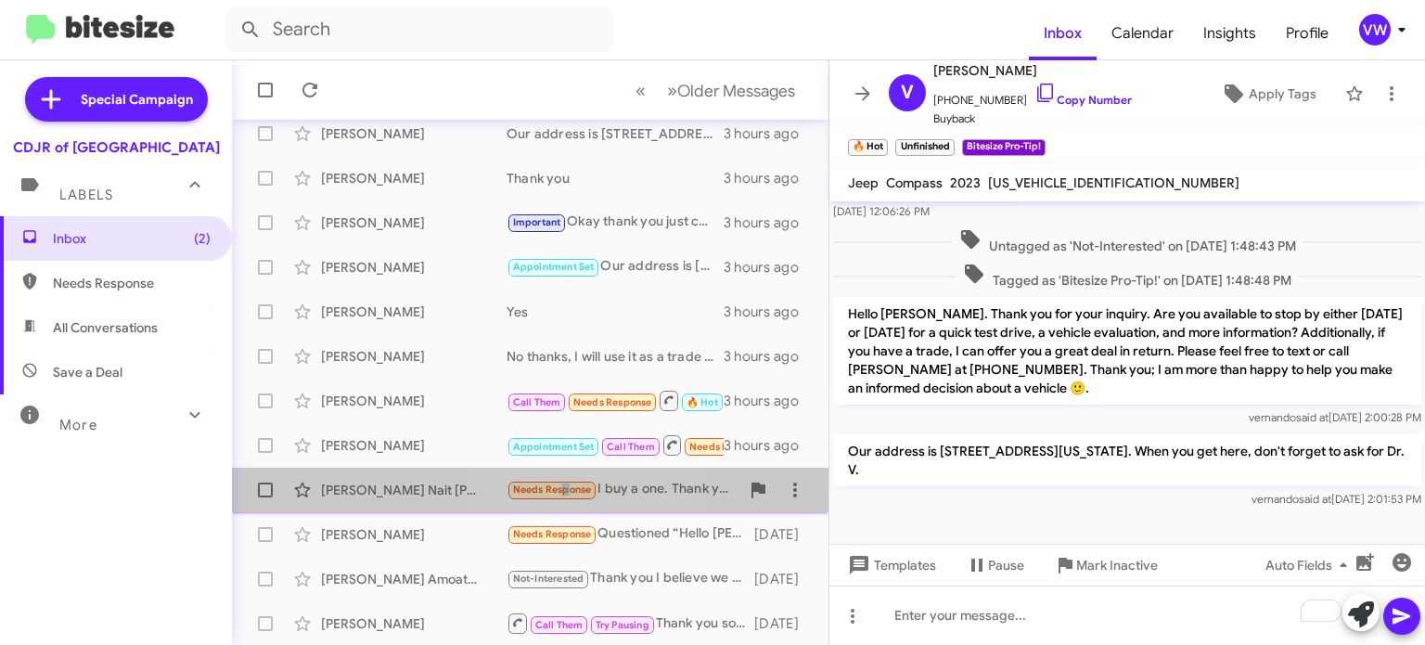
click at [562, 487] on span "Needs Response" at bounding box center [552, 489] width 79 height 12
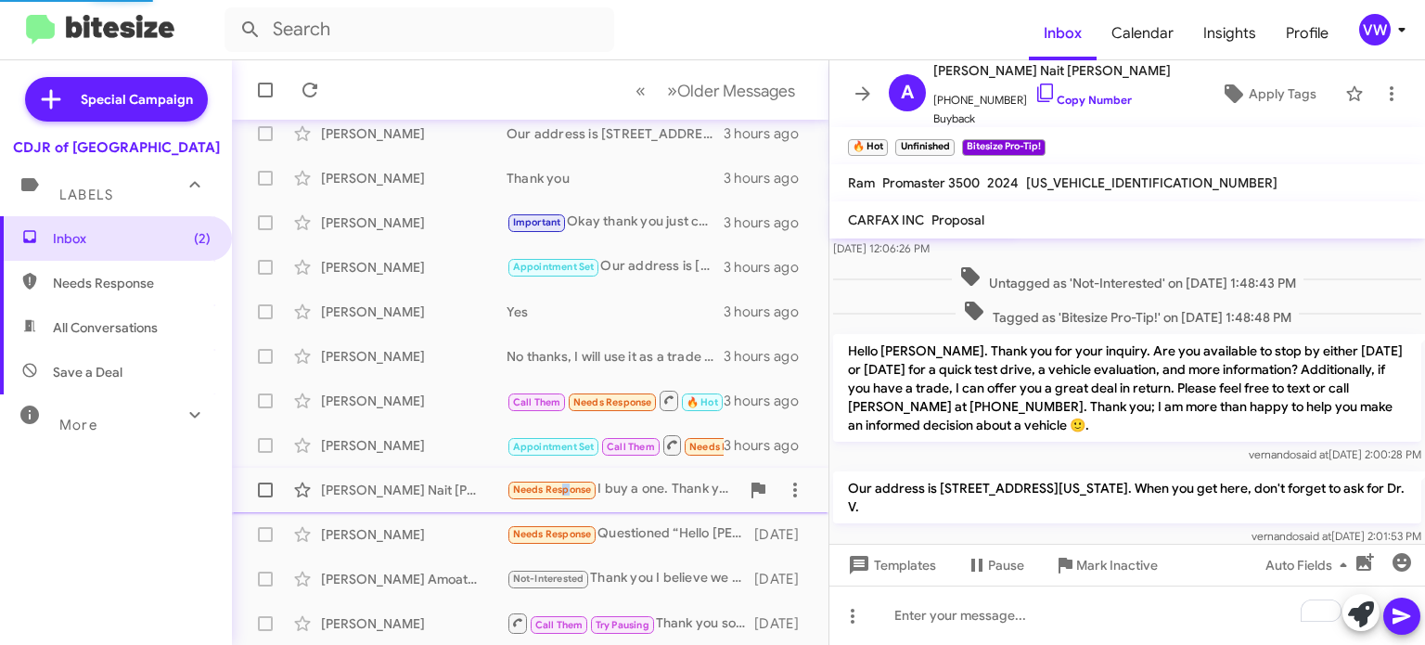
scroll to position [2255, 0]
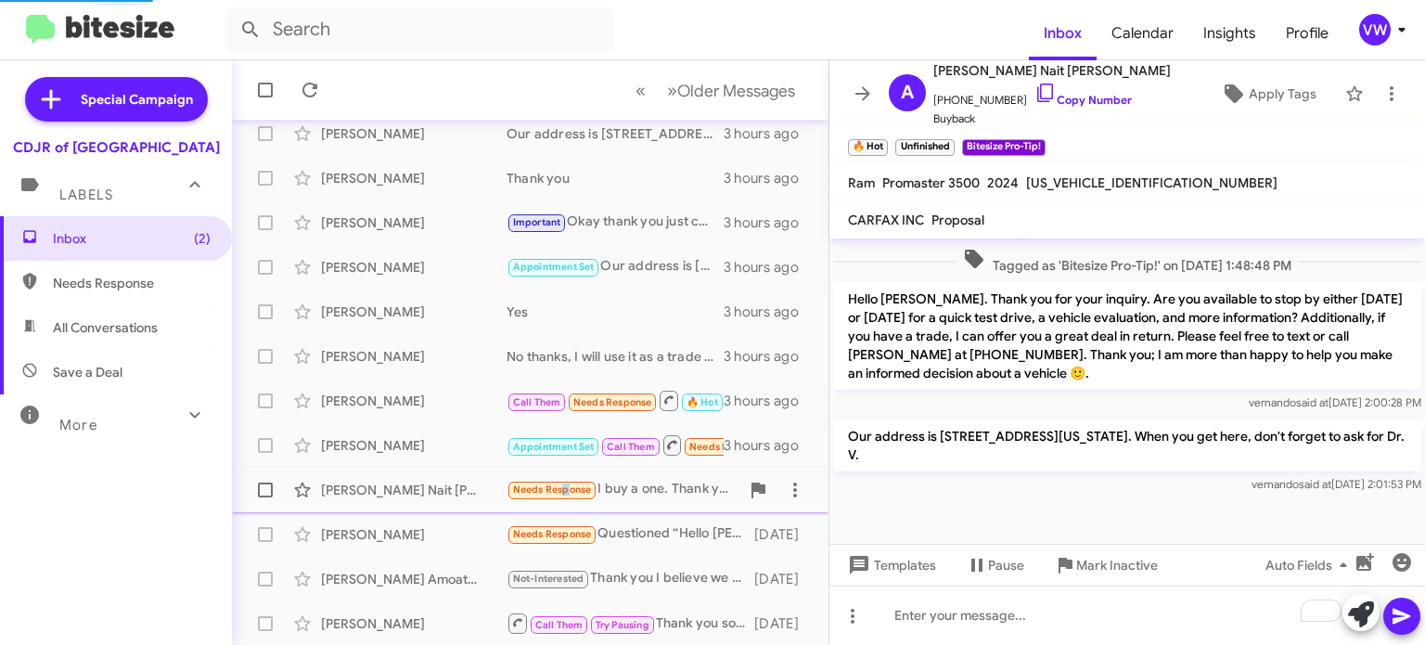
click at [562, 488] on span "Needs Response" at bounding box center [552, 489] width 79 height 12
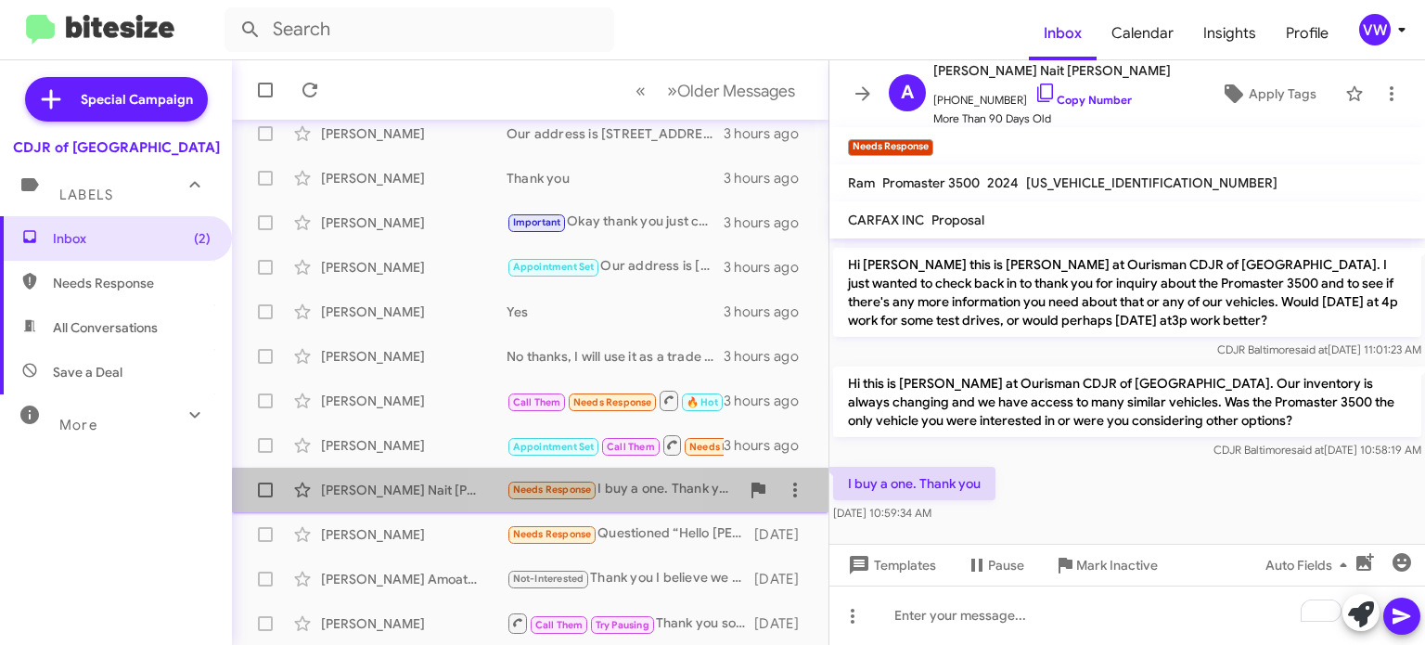
click at [571, 494] on span "Needs Response" at bounding box center [552, 489] width 79 height 12
click at [565, 496] on small "Needs Response" at bounding box center [552, 491] width 87 height 18
click at [569, 498] on span "Needs Response" at bounding box center [552, 489] width 91 height 21
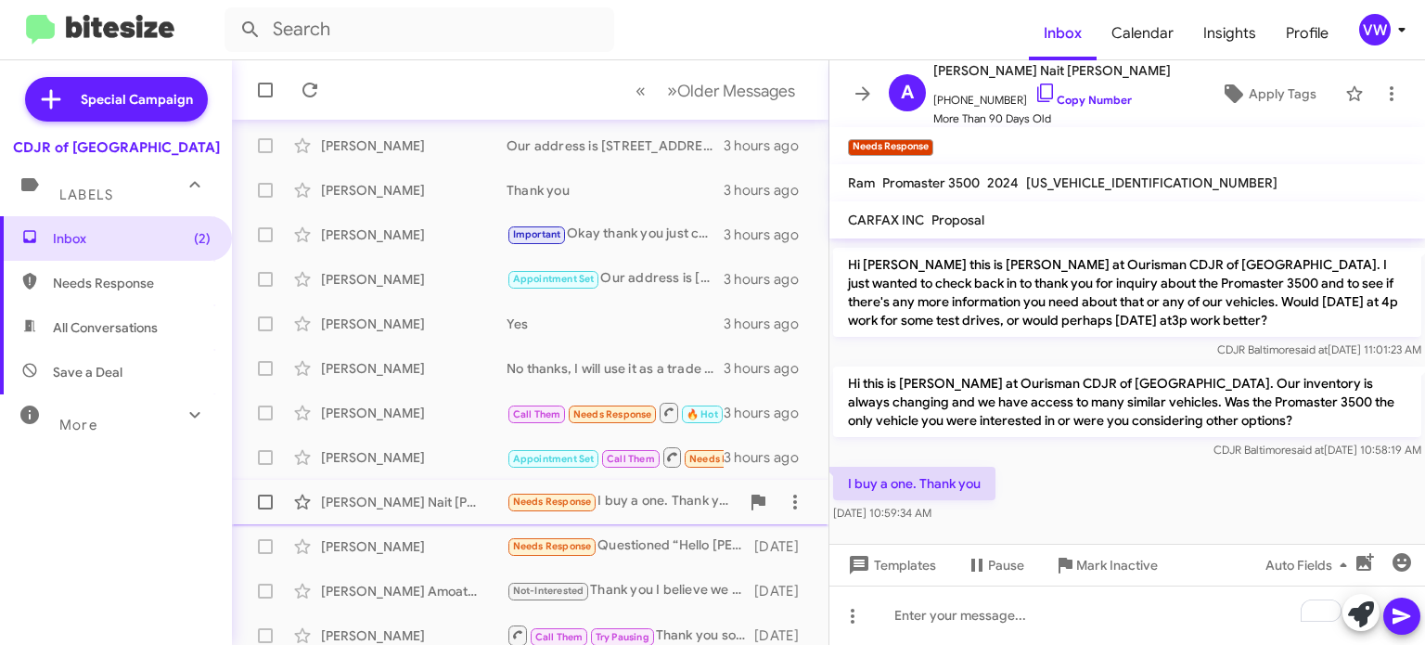
scroll to position [432, 0]
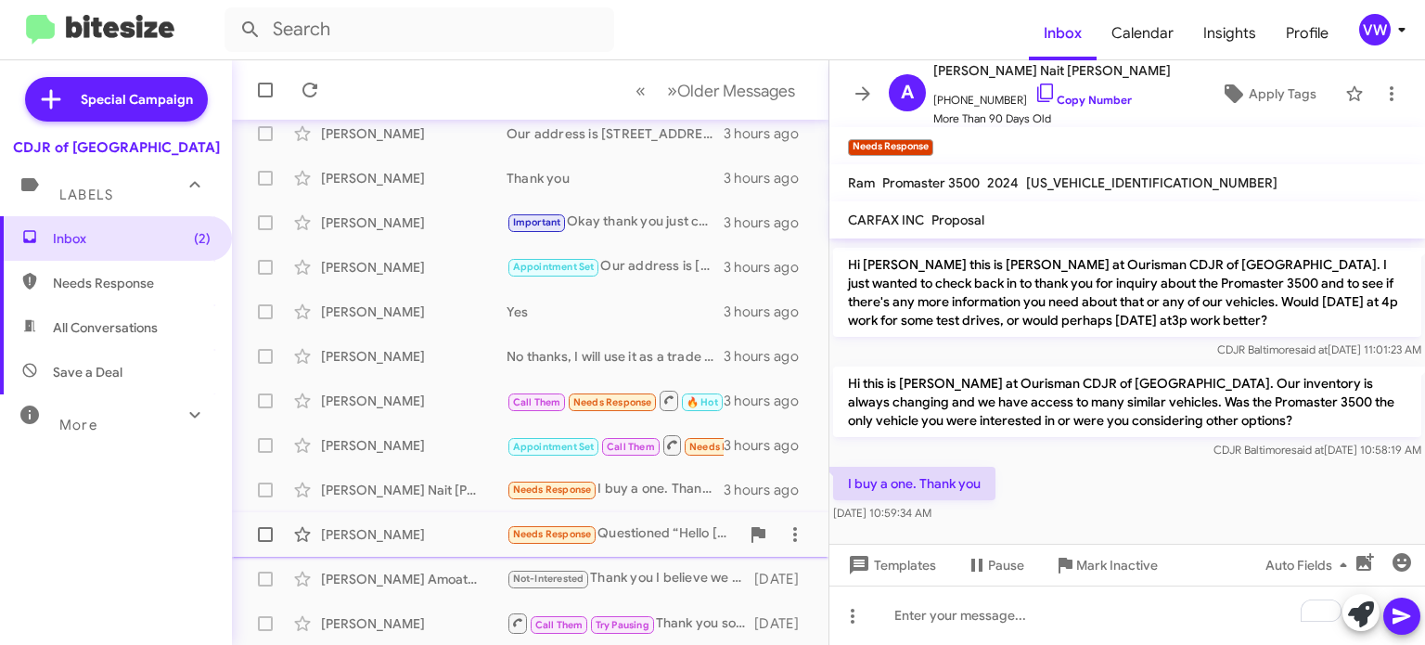
click at [556, 534] on span "Needs Response" at bounding box center [552, 534] width 79 height 12
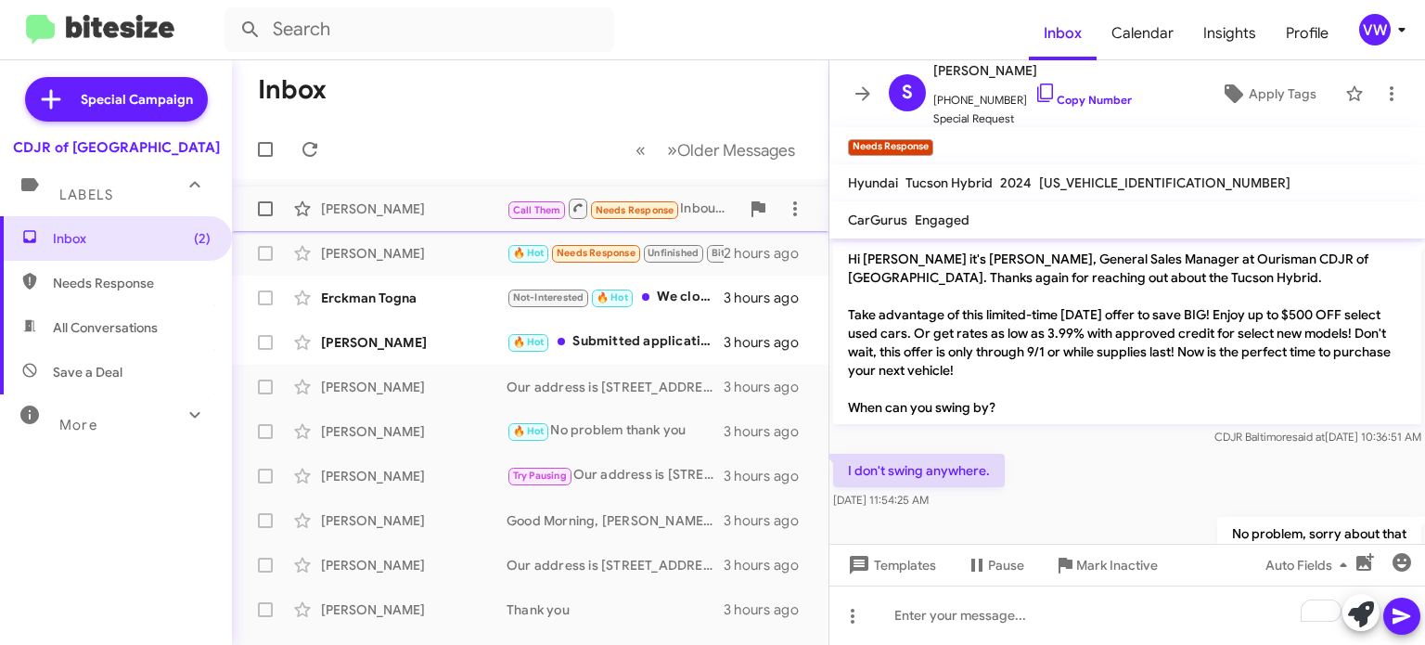
click at [635, 211] on span "Needs Response" at bounding box center [635, 210] width 79 height 12
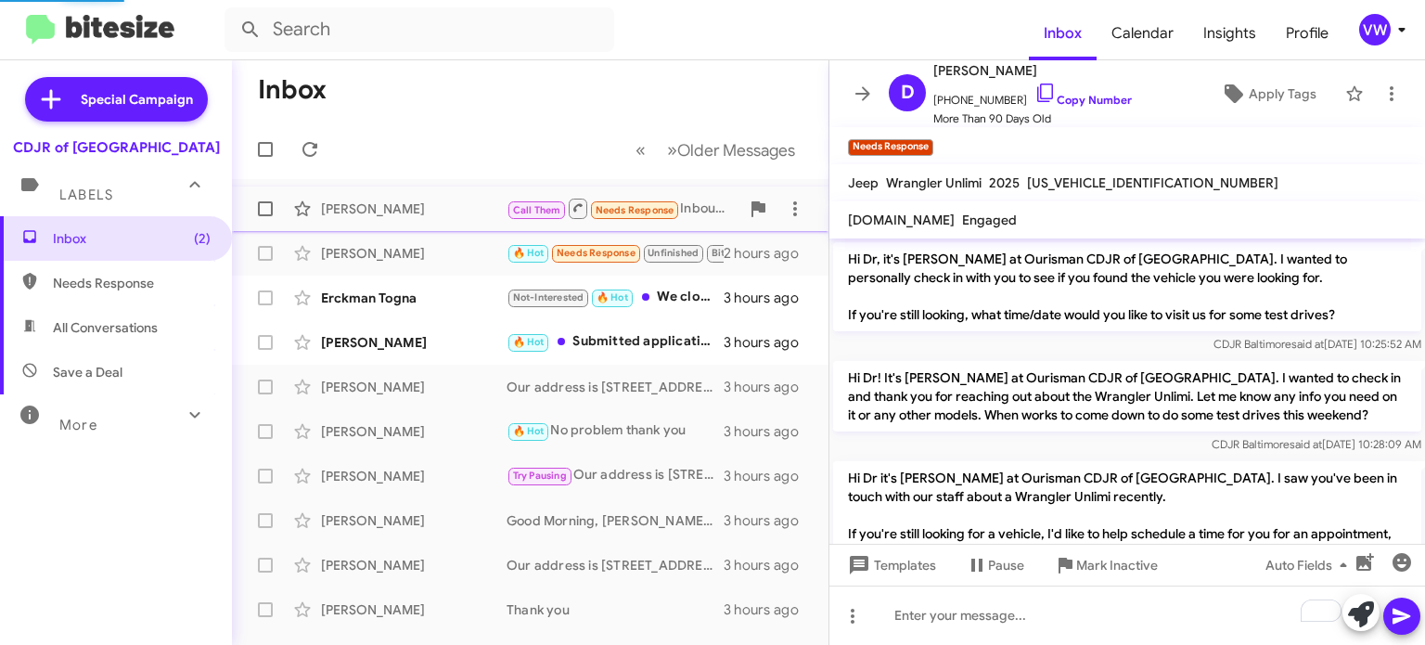
scroll to position [2209, 0]
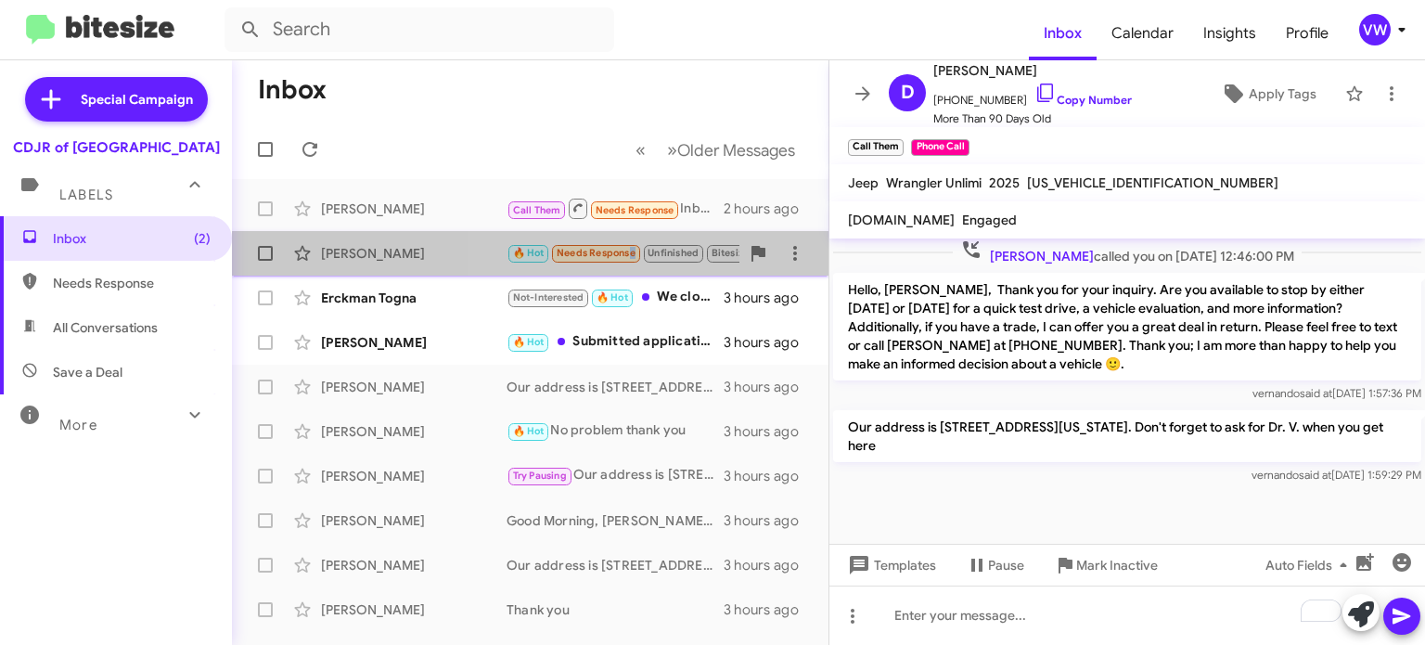
click at [629, 257] on span "Needs Response" at bounding box center [596, 253] width 79 height 12
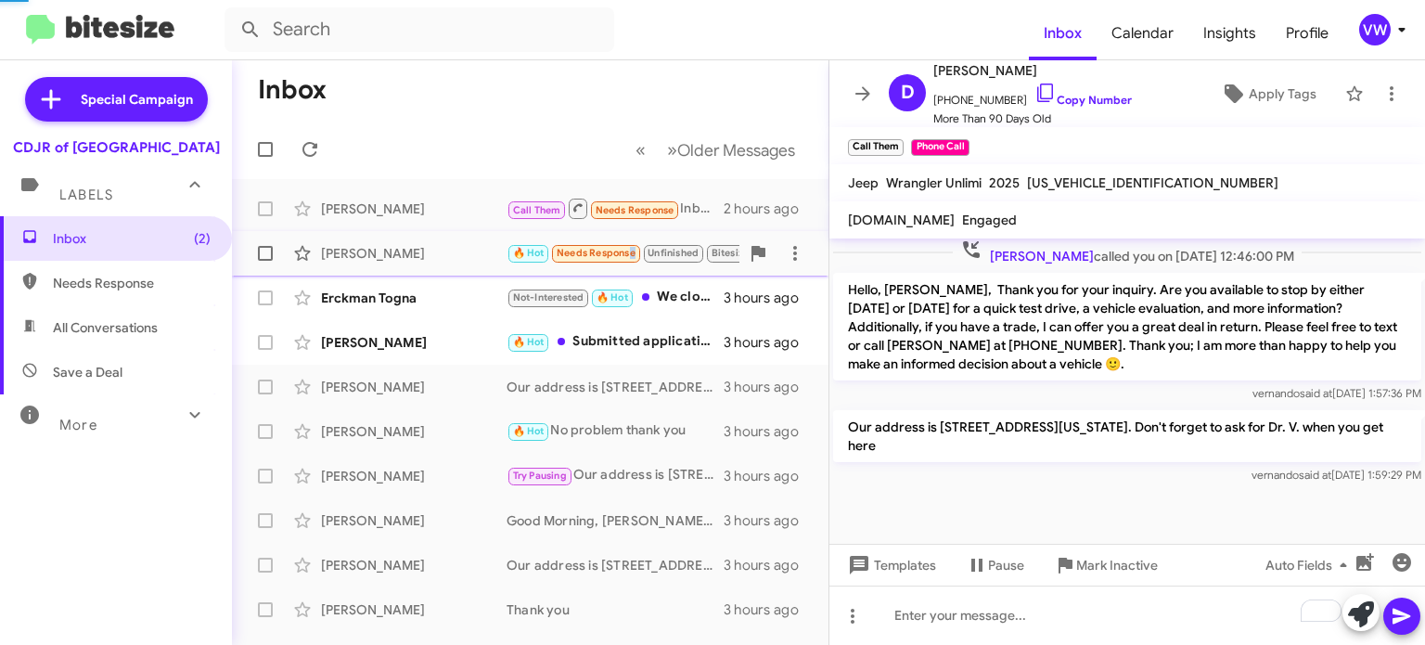
scroll to position [457, 0]
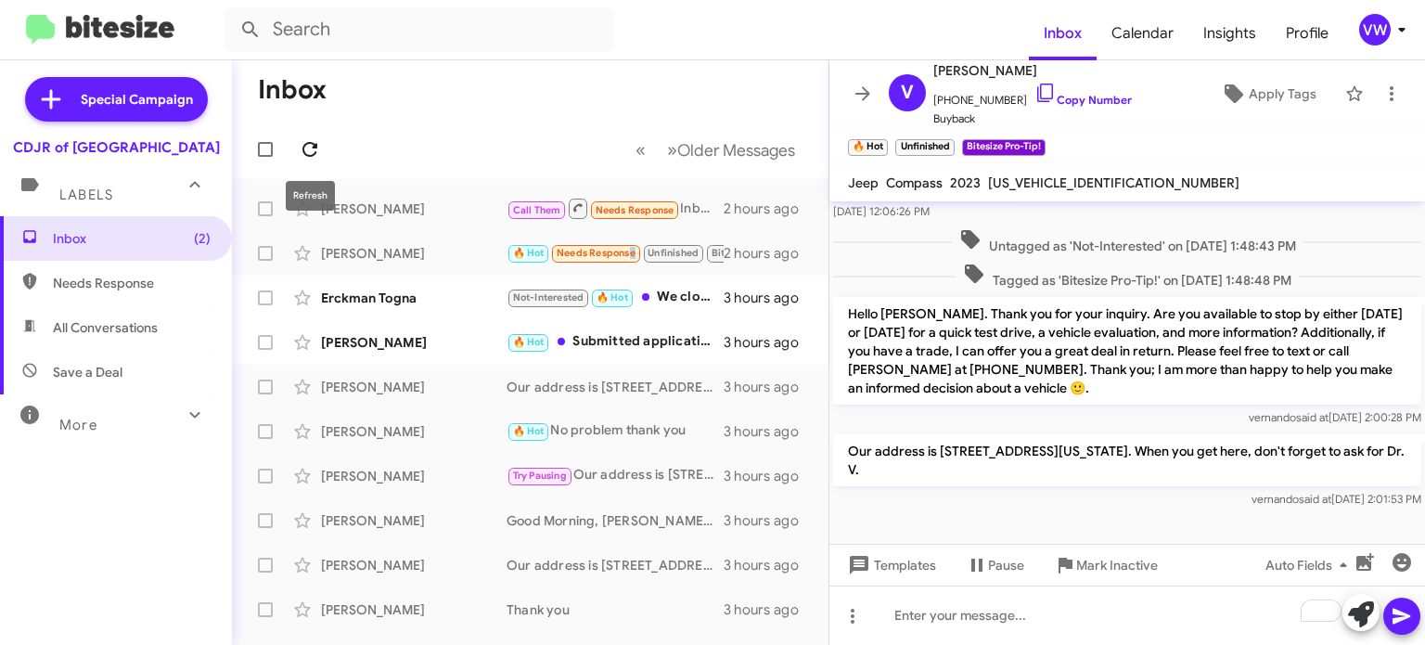
click at [308, 155] on icon at bounding box center [310, 149] width 22 height 22
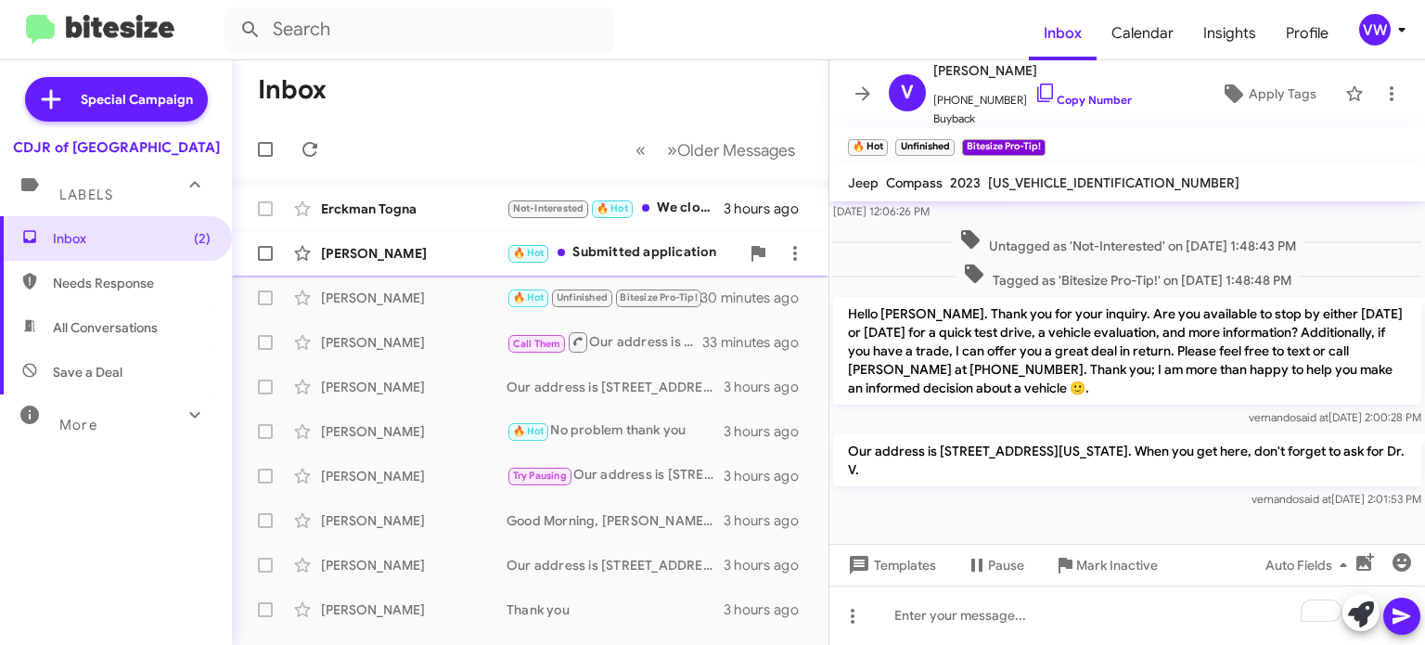
click at [645, 253] on div "🔥 Hot Submitted application" at bounding box center [623, 252] width 233 height 21
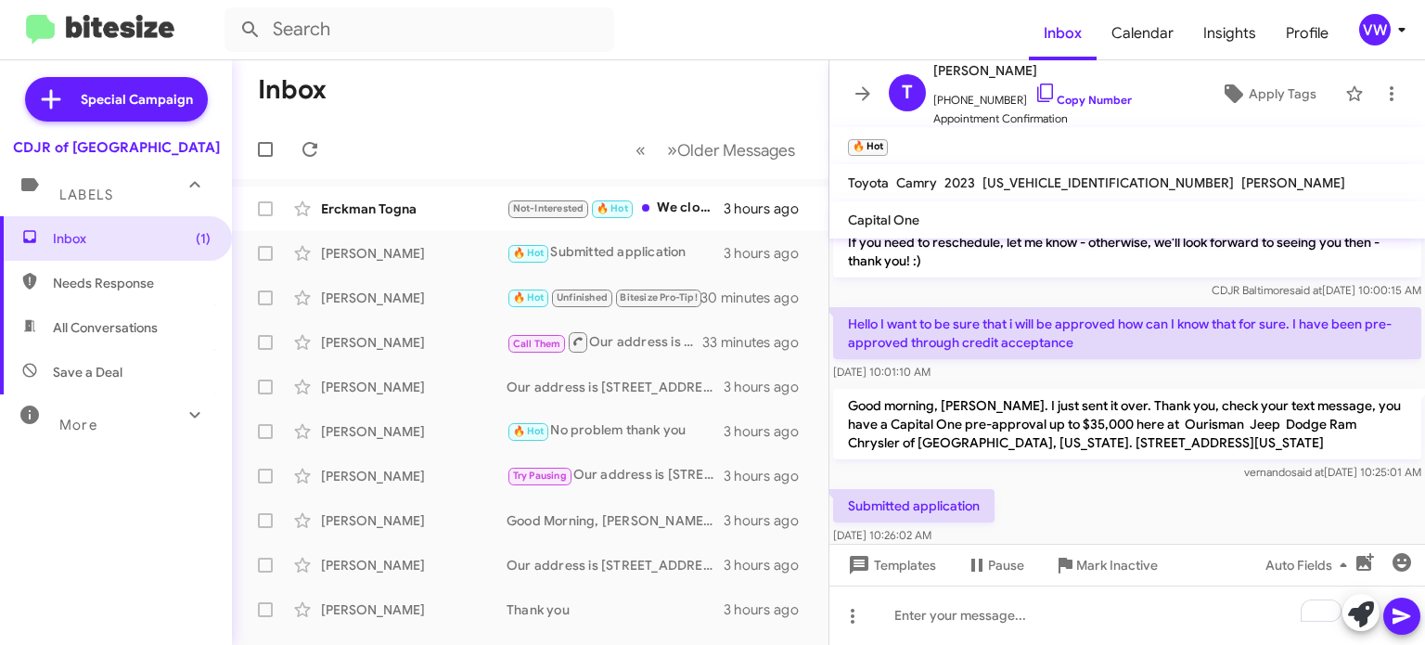
scroll to position [200, 0]
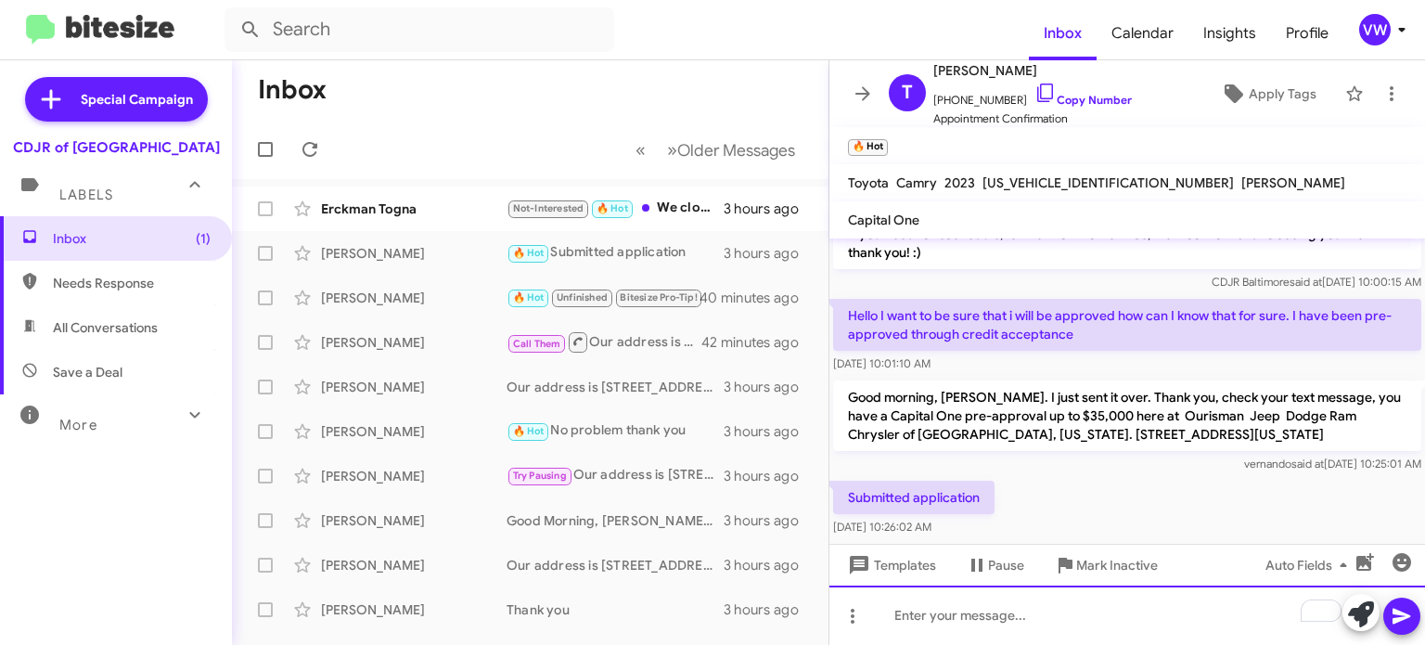
click at [947, 607] on div "To enrich screen reader interactions, please activate Accessibility in Grammarl…" at bounding box center [1128, 615] width 596 height 59
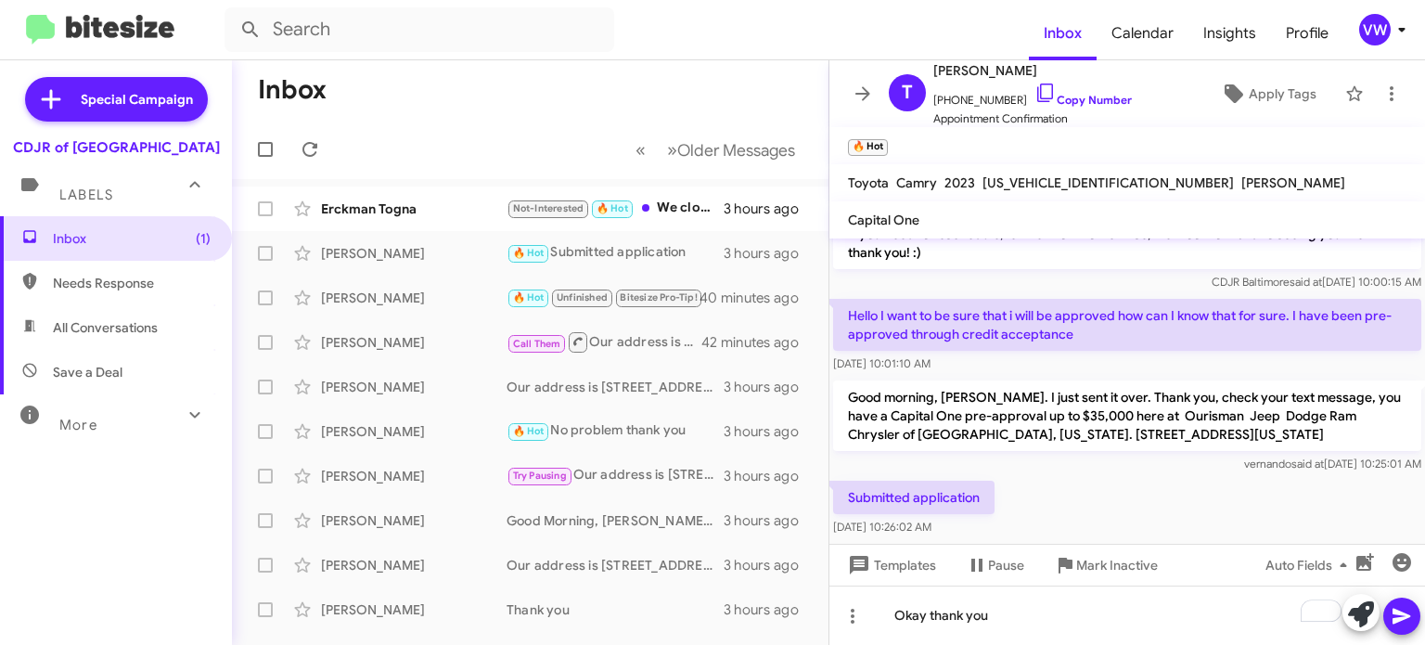
click at [1397, 602] on span at bounding box center [1402, 616] width 22 height 37
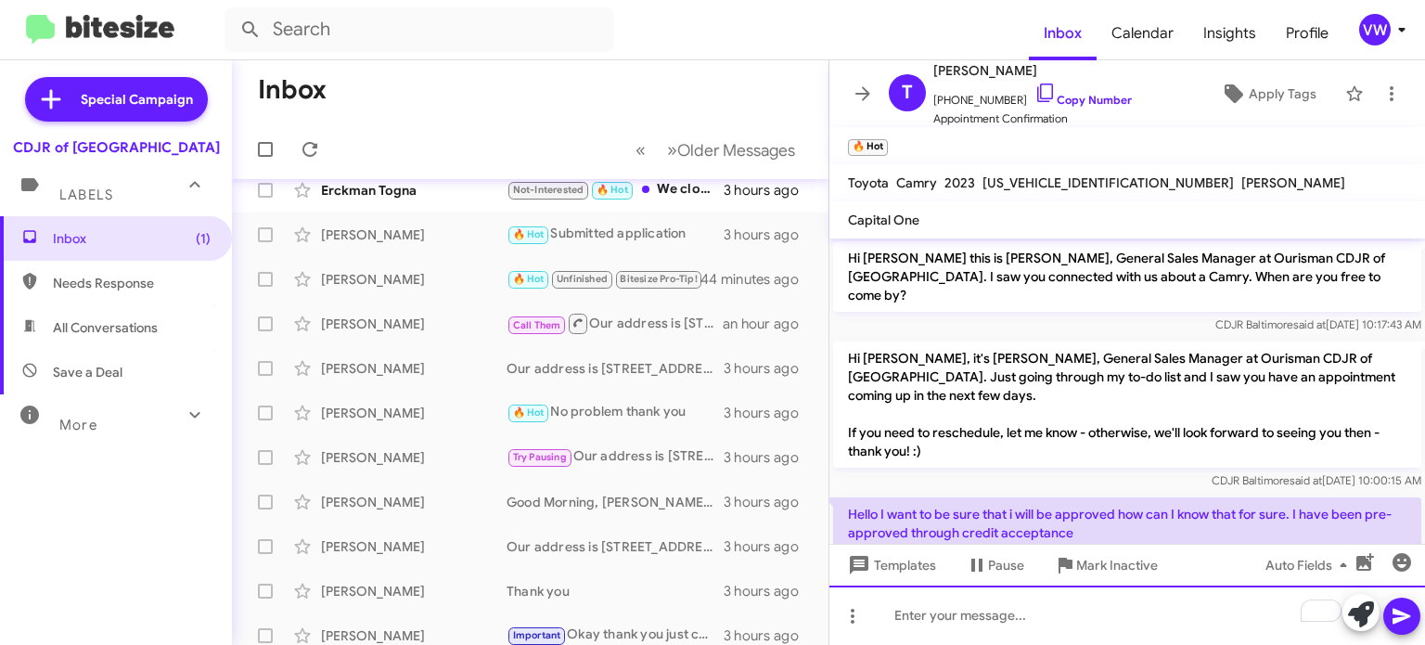
scroll to position [0, 0]
